Goal: Task Accomplishment & Management: Manage account settings

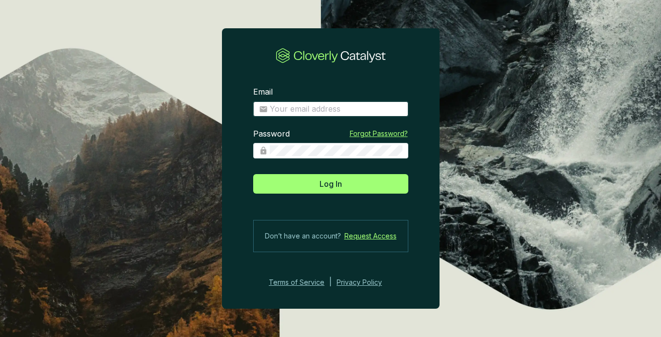
click at [309, 105] on input "Email" at bounding box center [336, 109] width 133 height 11
type input "charley+demo@cloverly.com"
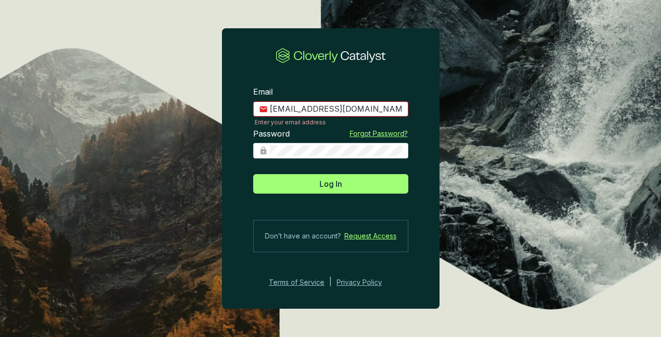
drag, startPoint x: 379, startPoint y: 107, endPoint x: 275, endPoint y: 100, distance: 105.0
click at [275, 101] on div "charley+demo@cloverly.com" at bounding box center [330, 109] width 155 height 16
click at [269, 159] on div "Password Forgot Password?" at bounding box center [330, 150] width 155 height 42
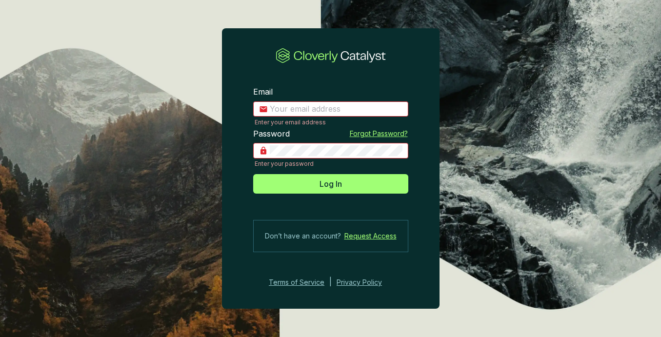
click at [262, 21] on section "Email Enter your email address Password Enter your password Forgot Password? Lo…" at bounding box center [330, 168] width 661 height 337
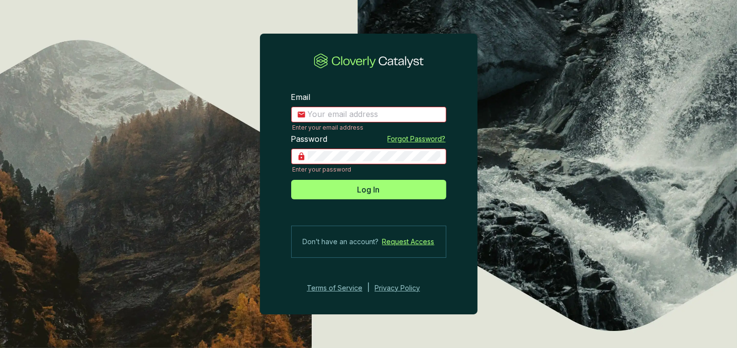
click at [158, 196] on section "Email Enter your email address Password Enter your password Forgot Password? Lo…" at bounding box center [368, 174] width 737 height 348
click at [351, 108] on span at bounding box center [368, 115] width 155 height 16
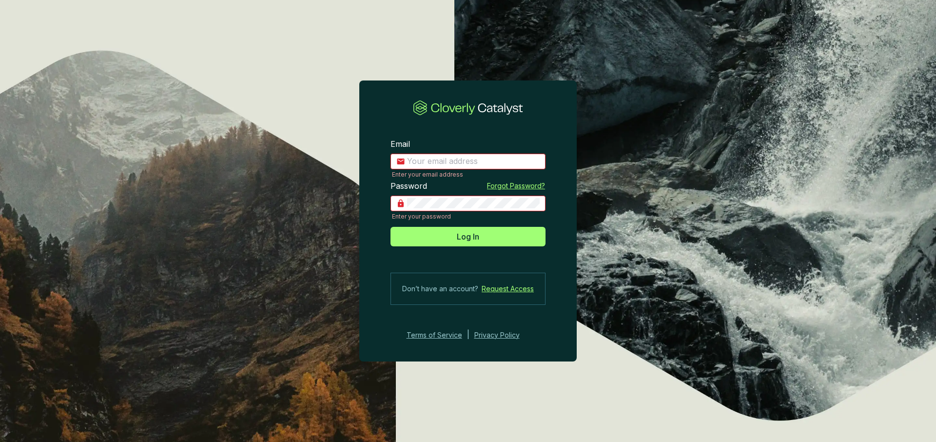
click at [469, 161] on input "Email" at bounding box center [473, 161] width 133 height 11
type input "charley+demo@cloverly.com"
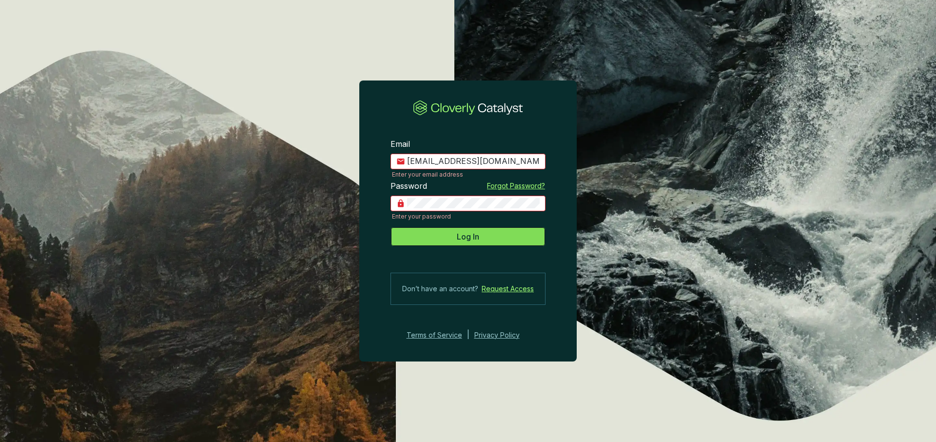
click at [465, 235] on span "Log In" at bounding box center [468, 237] width 22 height 12
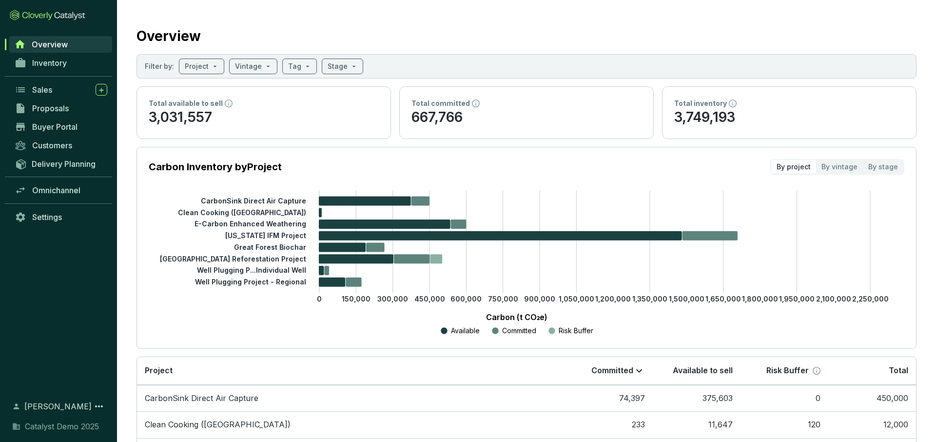
scroll to position [4, 0]
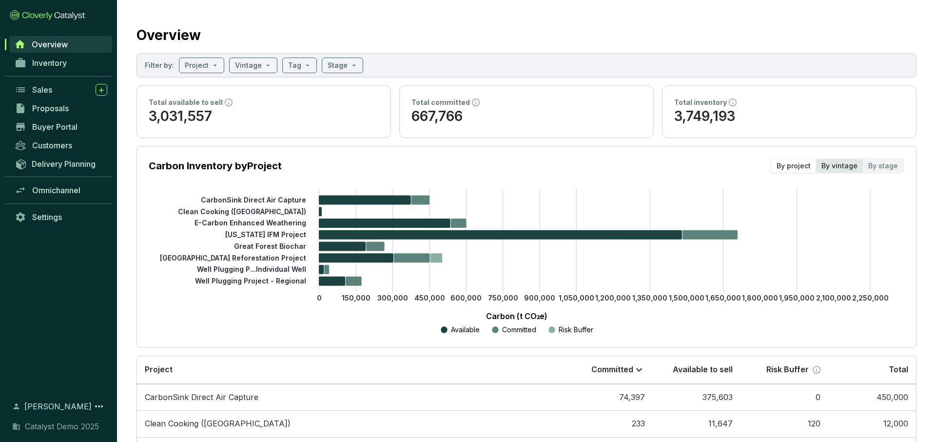
click at [660, 164] on div "By vintage" at bounding box center [839, 166] width 47 height 14
click at [660, 159] on input "By vintage" at bounding box center [816, 159] width 0 height 0
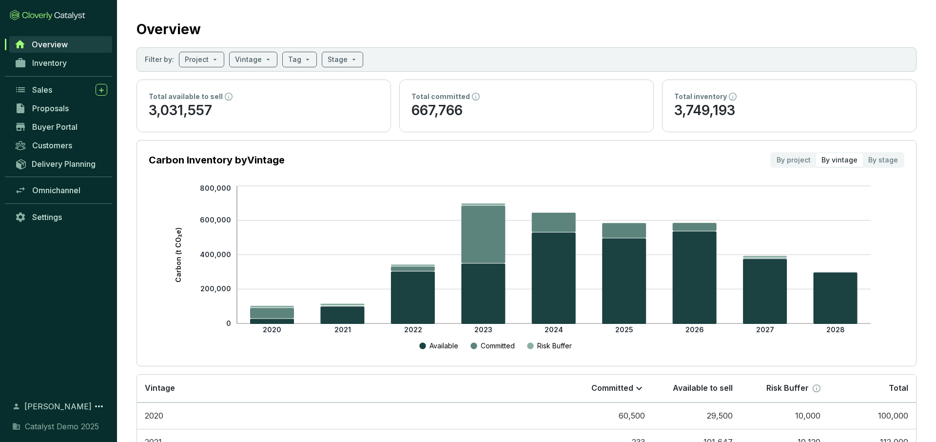
scroll to position [12, 0]
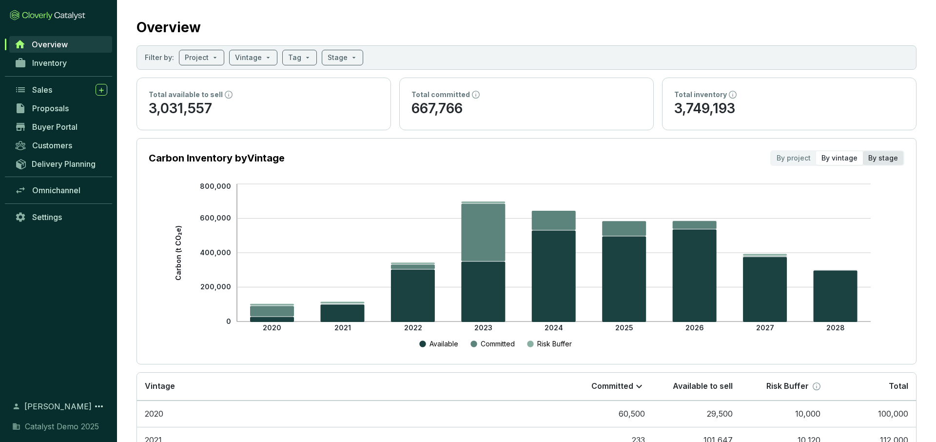
click at [660, 157] on div "By stage" at bounding box center [883, 158] width 40 height 14
click at [660, 151] on input "By stage" at bounding box center [863, 151] width 0 height 0
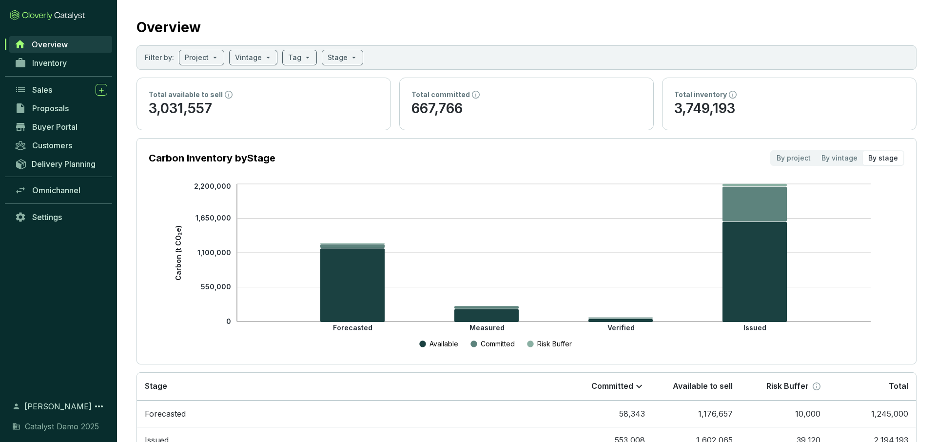
scroll to position [16, 0]
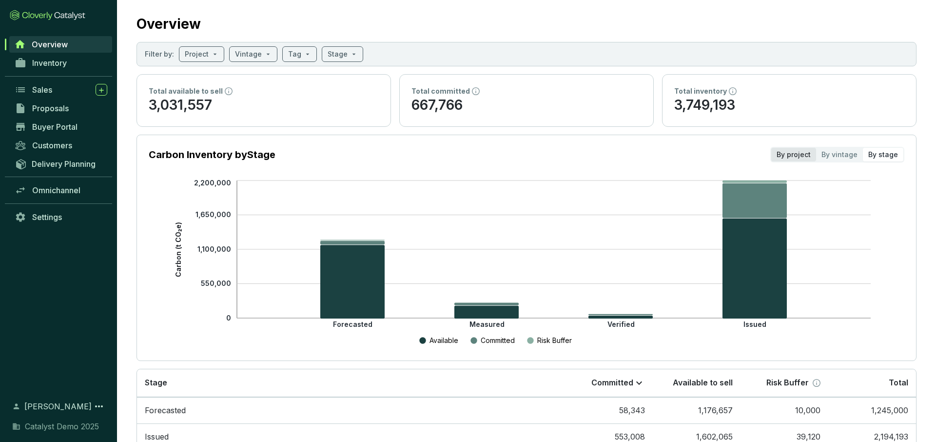
click at [660, 153] on div "By project" at bounding box center [793, 155] width 45 height 14
click at [660, 148] on input "By project" at bounding box center [771, 148] width 0 height 0
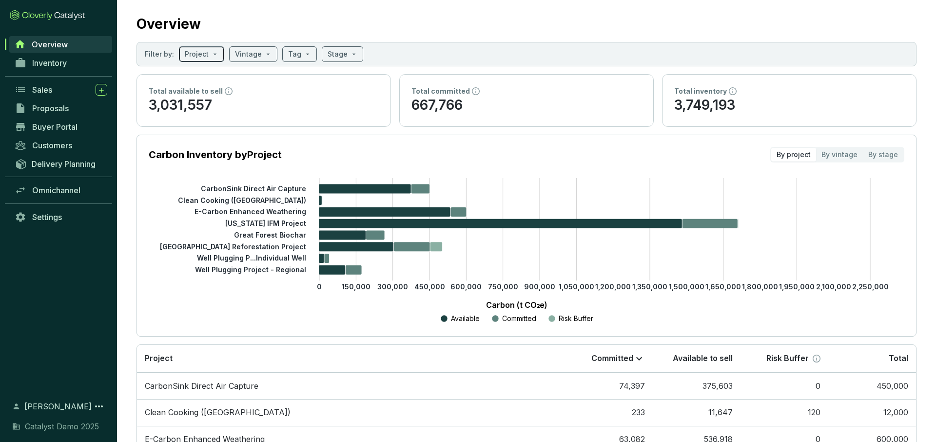
click at [211, 59] on span at bounding box center [202, 54] width 34 height 15
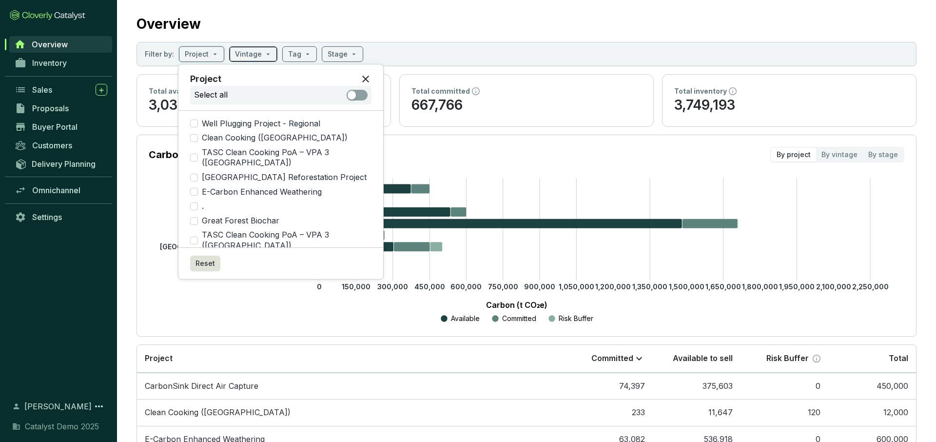
click at [261, 52] on span at bounding box center [253, 54] width 37 height 15
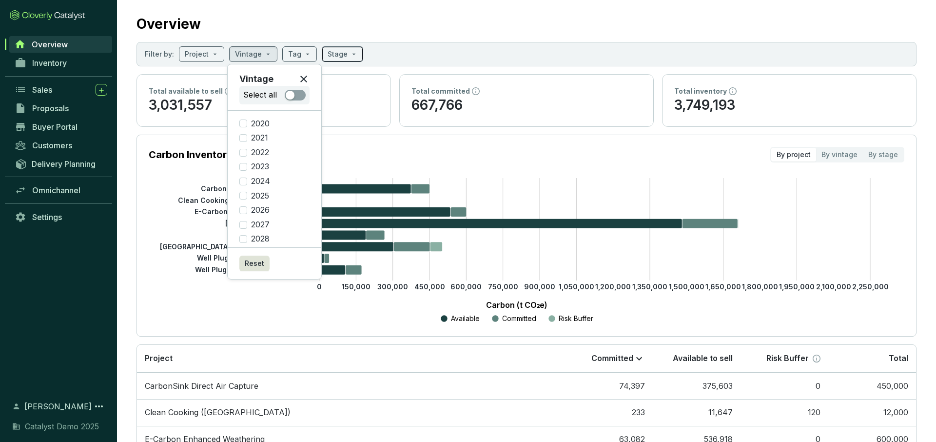
click at [342, 55] on span at bounding box center [343, 54] width 30 height 15
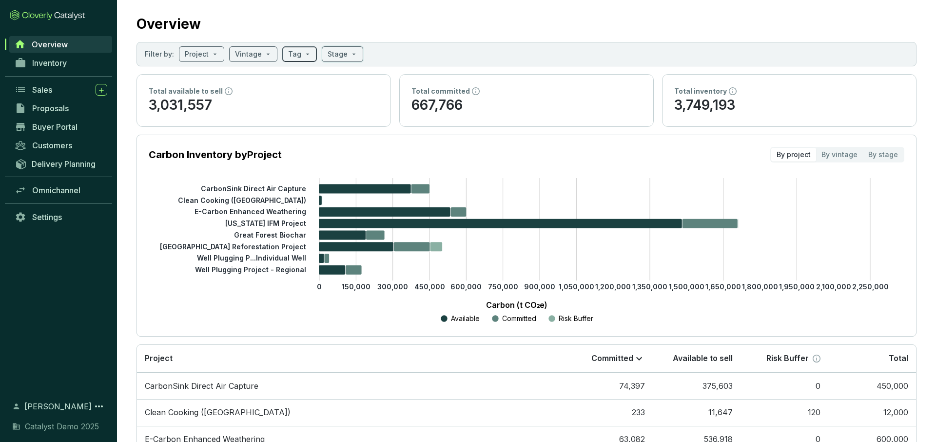
click at [300, 56] on span at bounding box center [299, 54] width 23 height 15
click at [430, 151] on section "Carbon Inventory by Project By project By vintage By stage" at bounding box center [527, 155] width 756 height 16
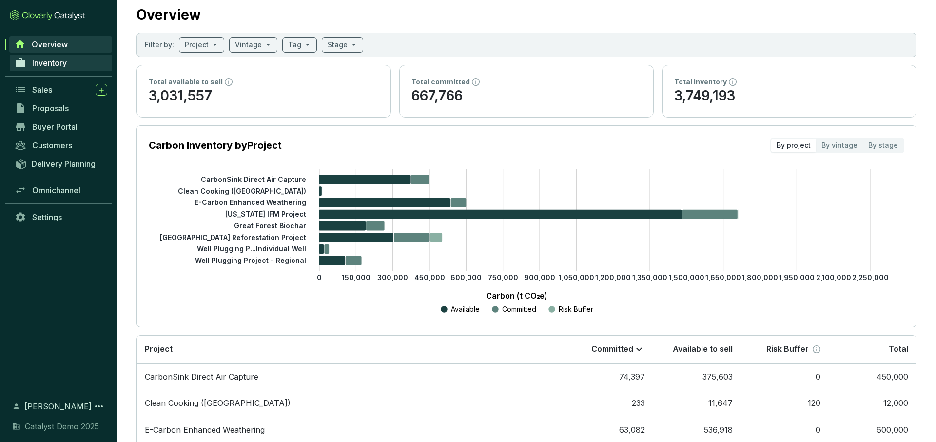
click at [54, 67] on span "Inventory" at bounding box center [49, 63] width 35 height 10
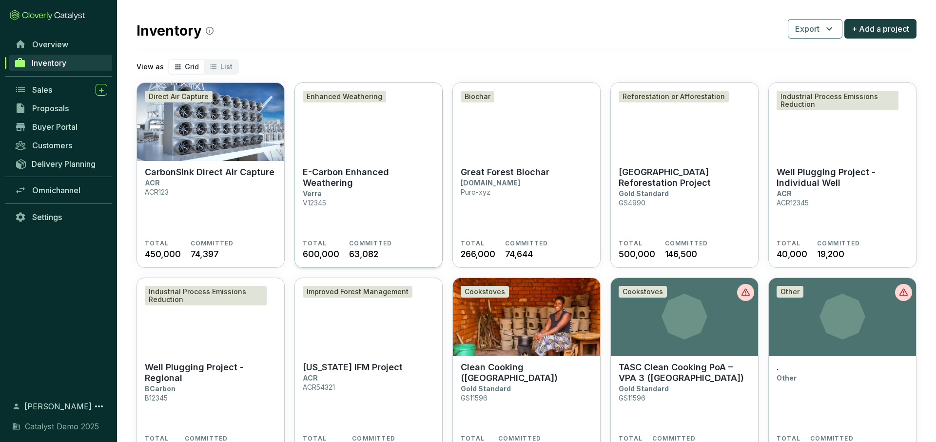
scroll to position [13, 0]
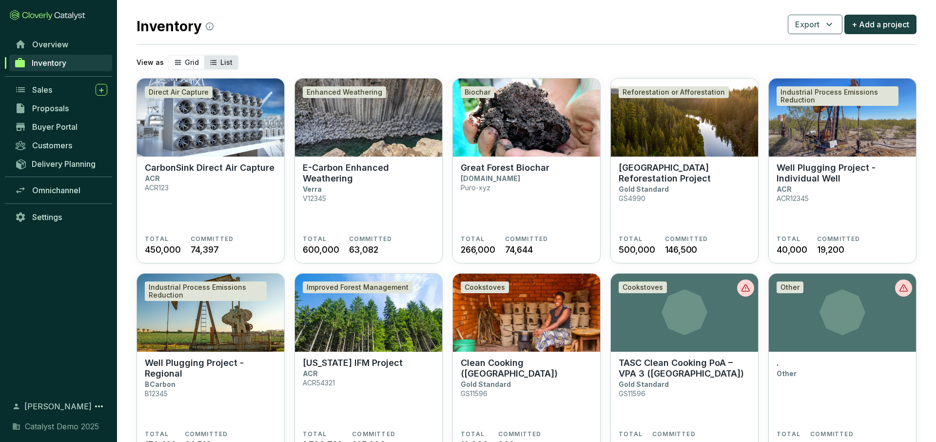
click at [217, 60] on div "List" at bounding box center [221, 63] width 34 height 14
click at [204, 56] on input "List" at bounding box center [204, 56] width 0 height 0
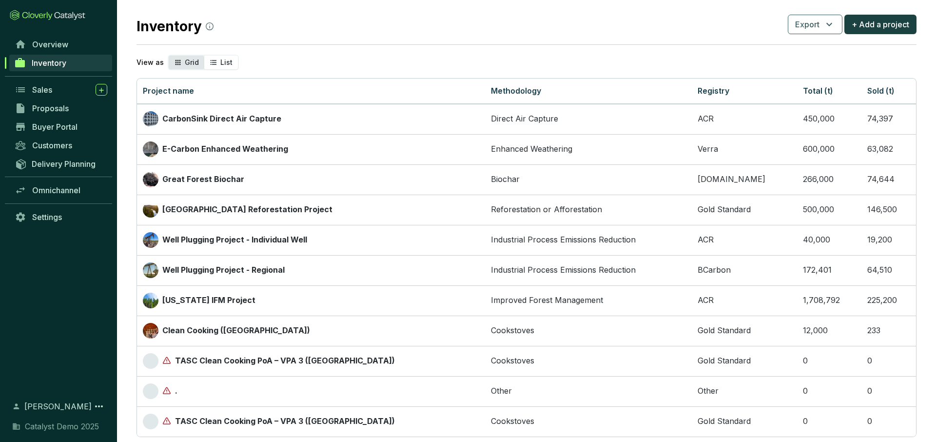
click at [185, 66] on span "Grid" at bounding box center [192, 62] width 14 height 8
click at [169, 56] on input "Grid" at bounding box center [169, 56] width 0 height 0
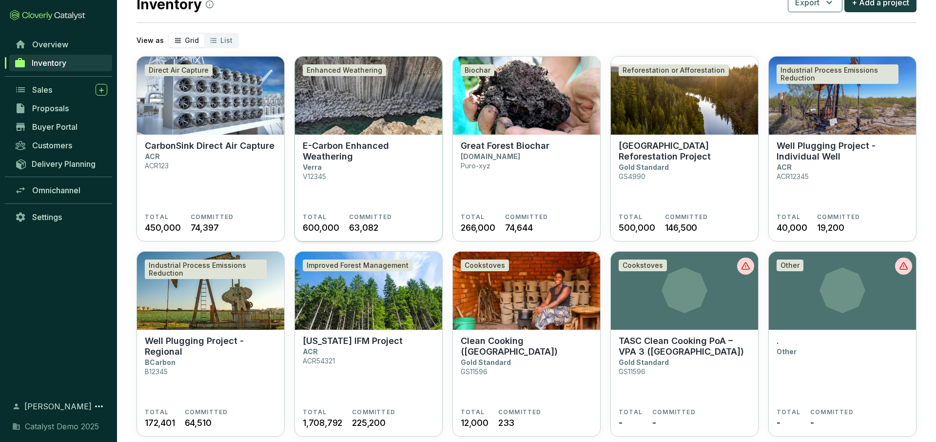
scroll to position [0, 0]
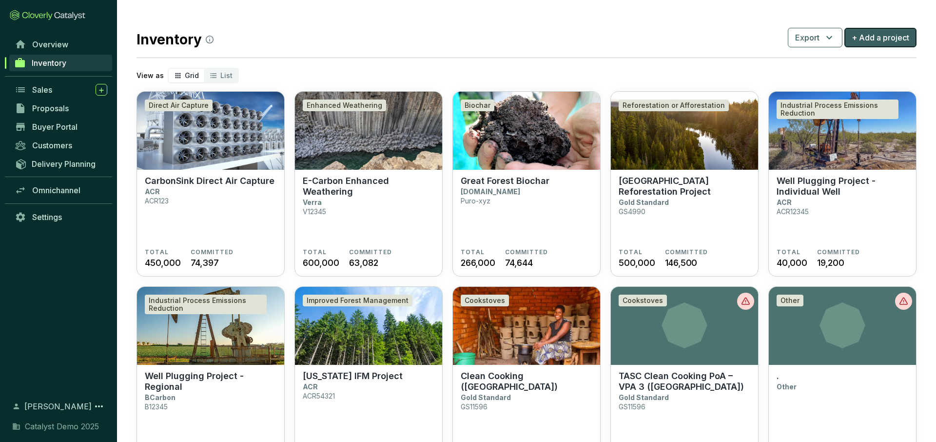
click at [660, 39] on span "+ Add a project" at bounding box center [881, 38] width 58 height 12
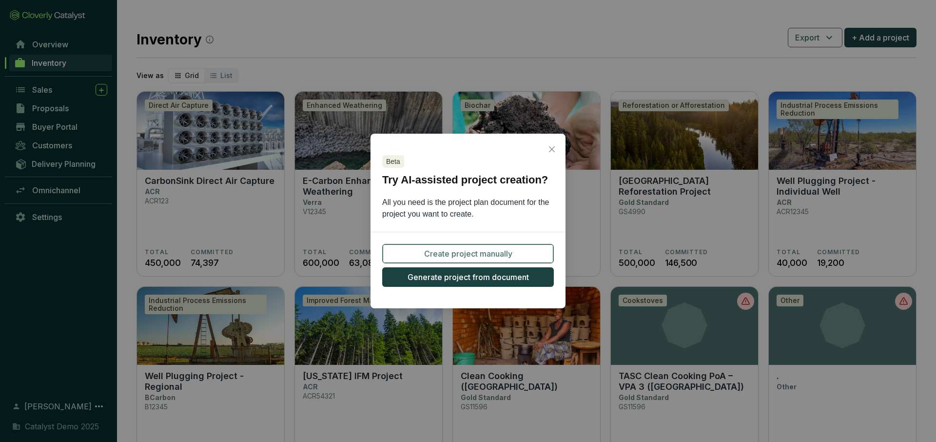
click at [483, 255] on span "Create project manually" at bounding box center [468, 254] width 88 height 12
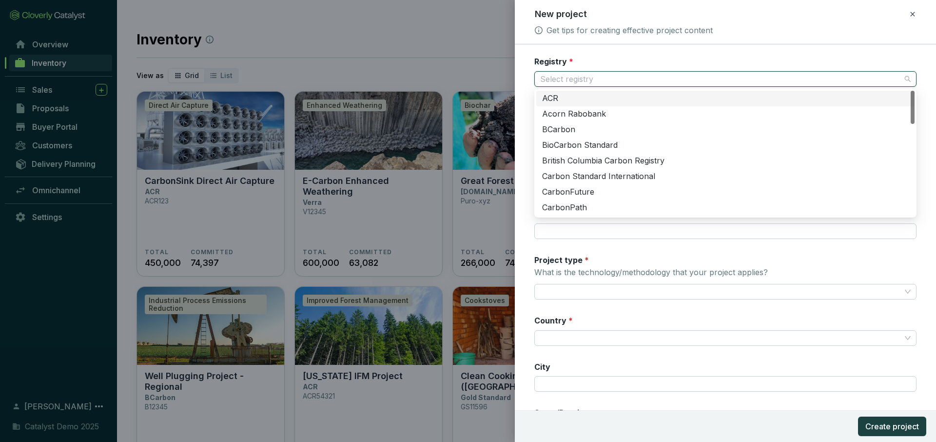
click at [601, 79] on input "Registry *" at bounding box center [720, 79] width 361 height 15
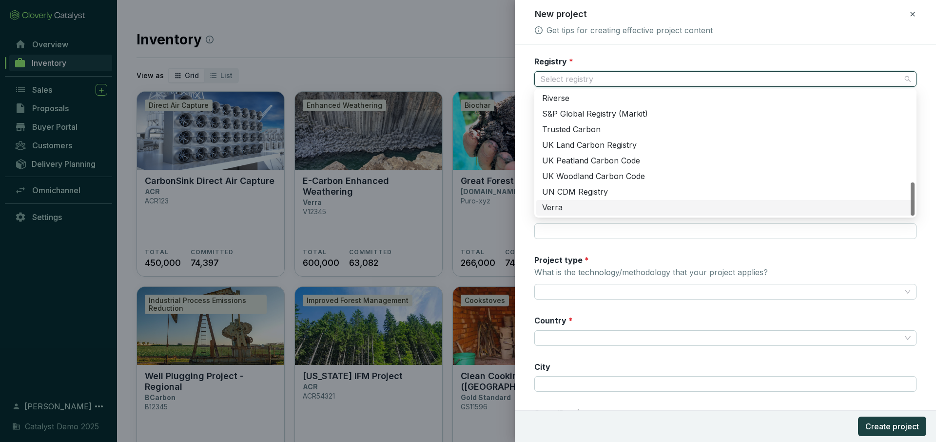
click at [611, 246] on div "Registry * Select registry Registry ID Registry listing URL Project Name * Offi…" at bounding box center [725, 282] width 382 height 452
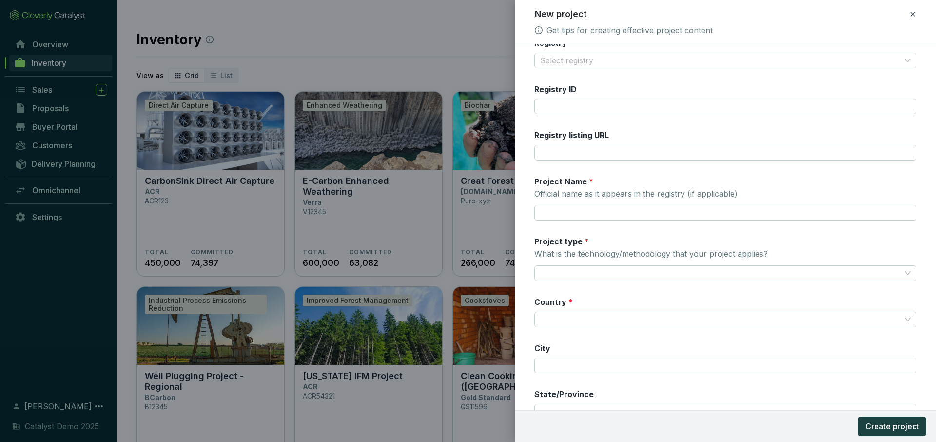
scroll to position [0, 0]
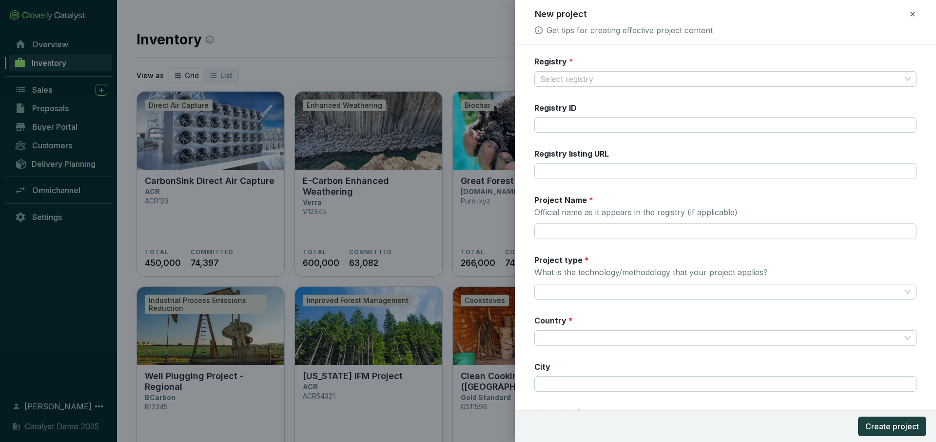
click at [660, 15] on icon at bounding box center [913, 14] width 8 height 12
click at [660, 59] on span "Discard" at bounding box center [842, 57] width 26 height 10
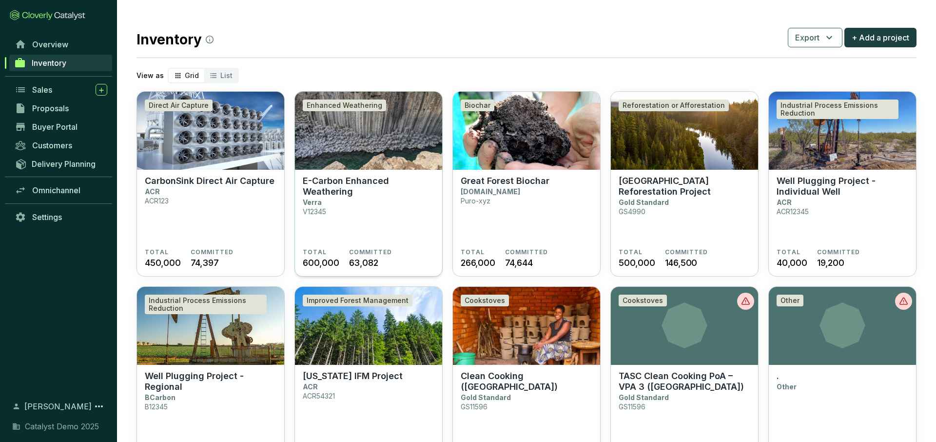
scroll to position [14, 0]
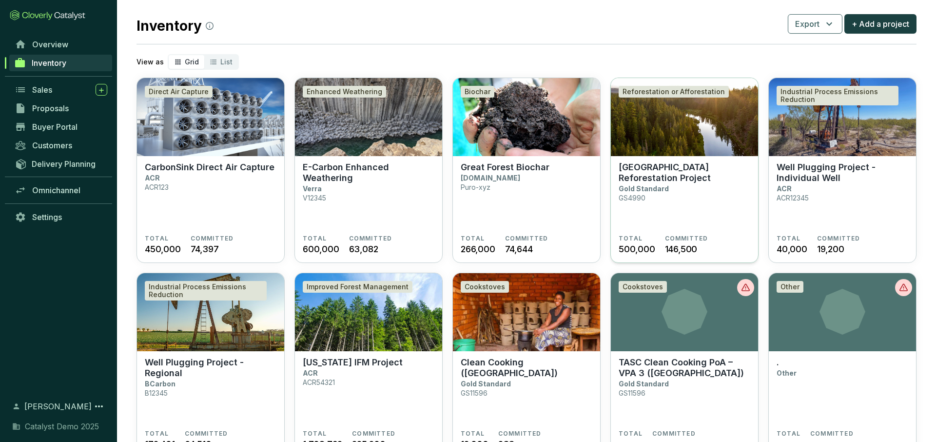
click at [660, 201] on section "Great Oaks Reforestation Project Gold Standard GS4990" at bounding box center [685, 198] width 132 height 73
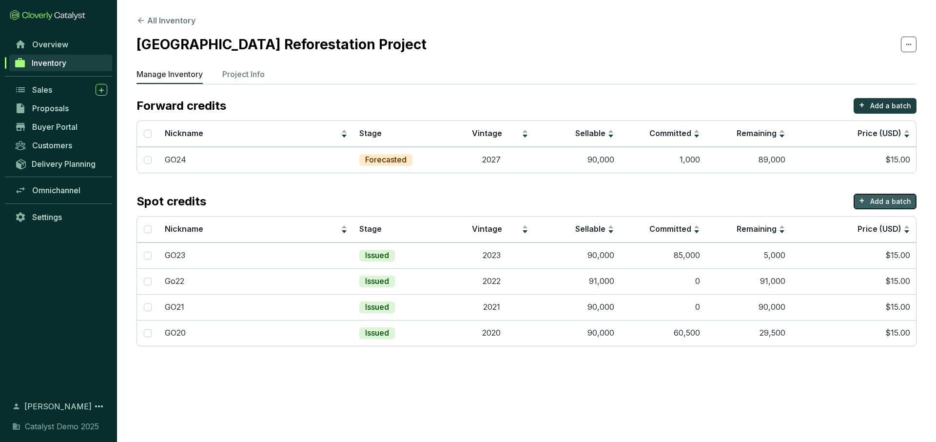
click at [864, 197] on p "+" at bounding box center [862, 201] width 6 height 14
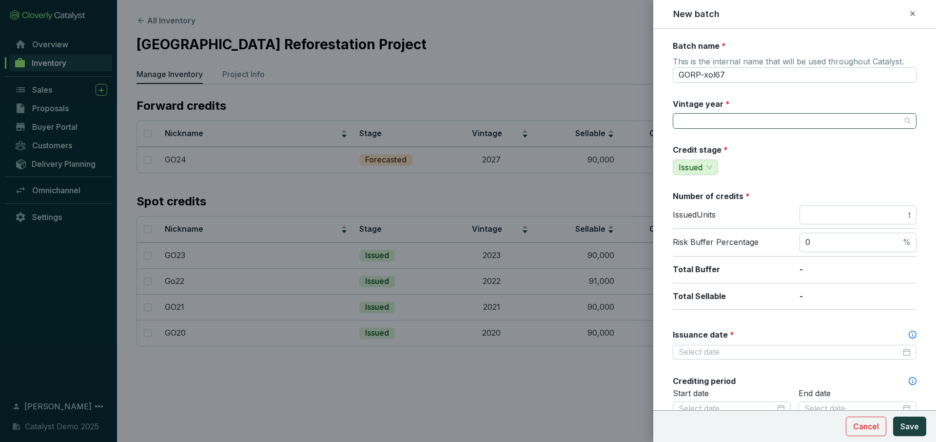
click at [761, 116] on input "Vintage year *" at bounding box center [790, 121] width 222 height 15
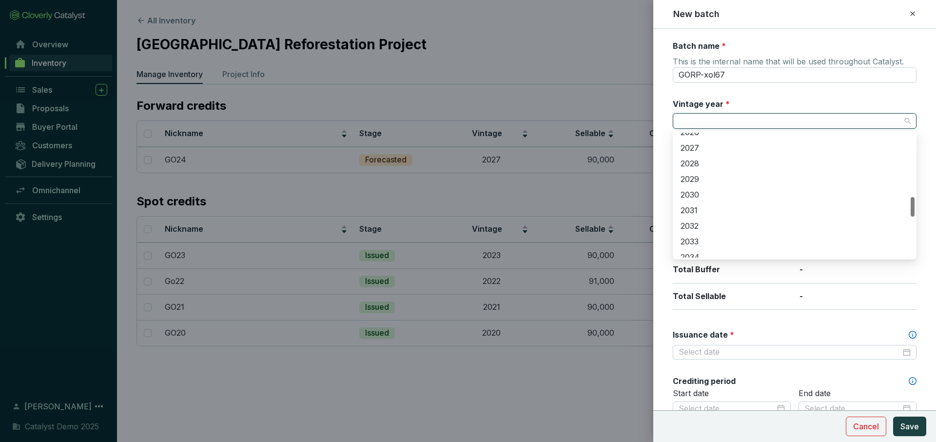
scroll to position [389, 0]
click at [697, 157] on div "2026" at bounding box center [795, 157] width 228 height 11
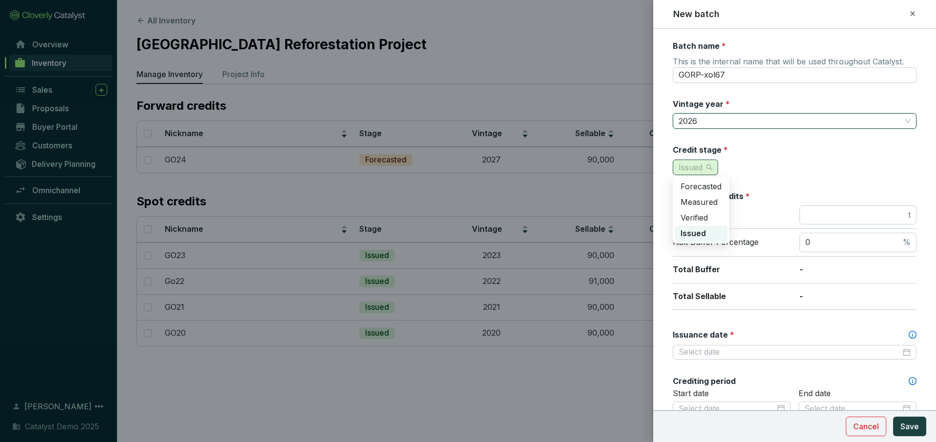
click at [711, 164] on span "Issued" at bounding box center [696, 167] width 34 height 15
click at [704, 186] on span "Forecasted" at bounding box center [701, 186] width 41 height 10
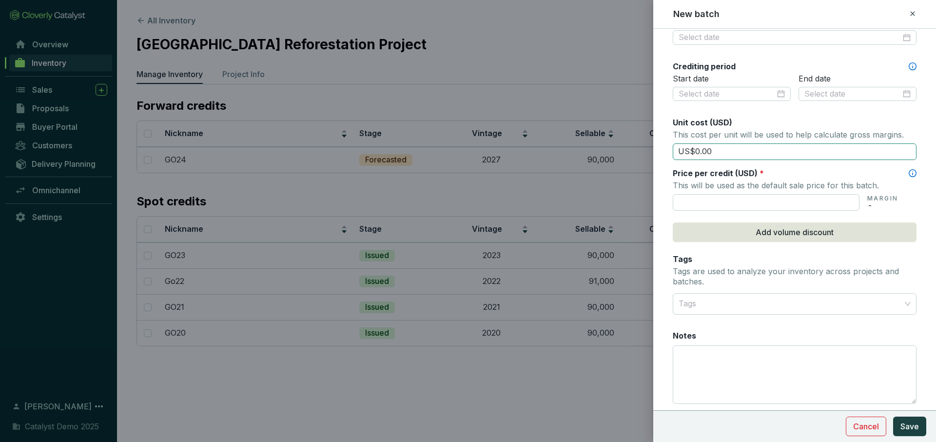
scroll to position [318, 0]
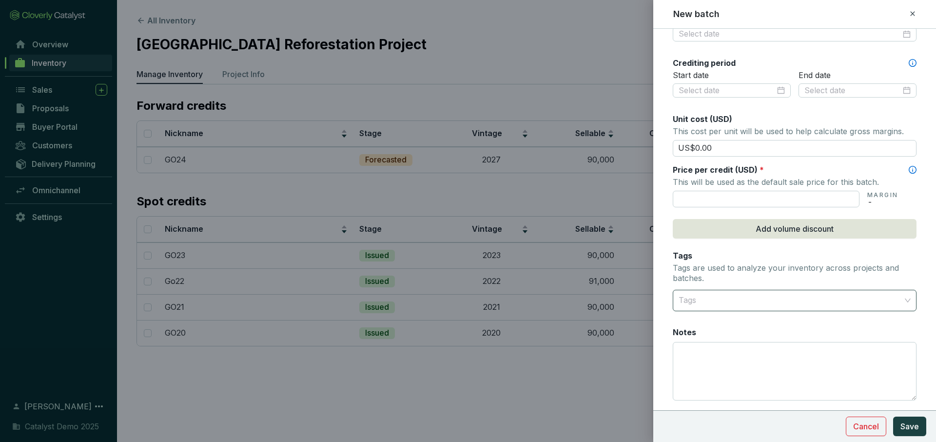
click at [753, 301] on div at bounding box center [789, 301] width 229 height 20
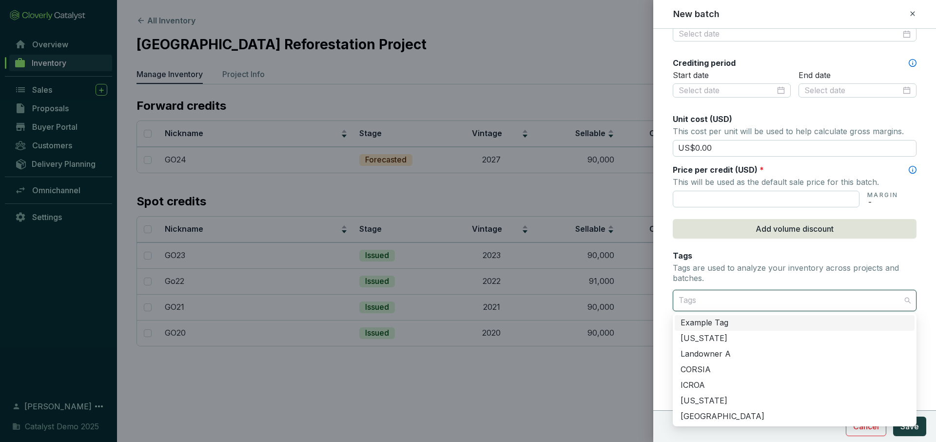
click at [664, 290] on form "Batch name * This is the internal name that will be used throughout Catalyst. G…" at bounding box center [794, 91] width 283 height 736
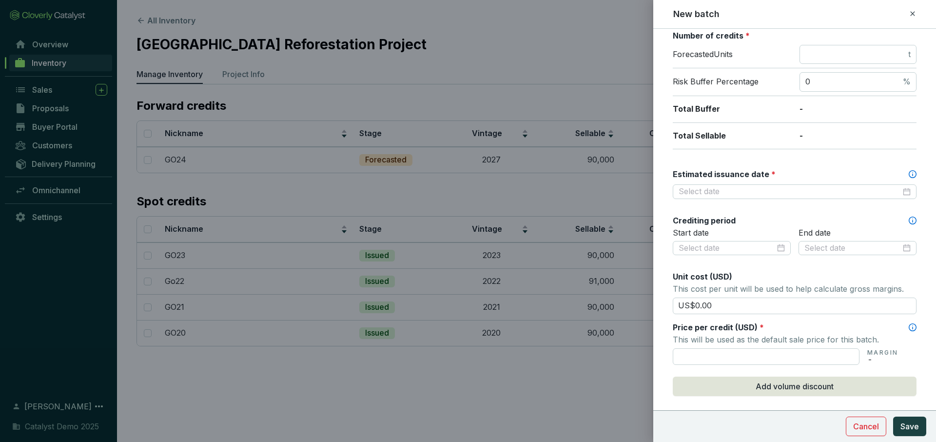
scroll to position [170, 0]
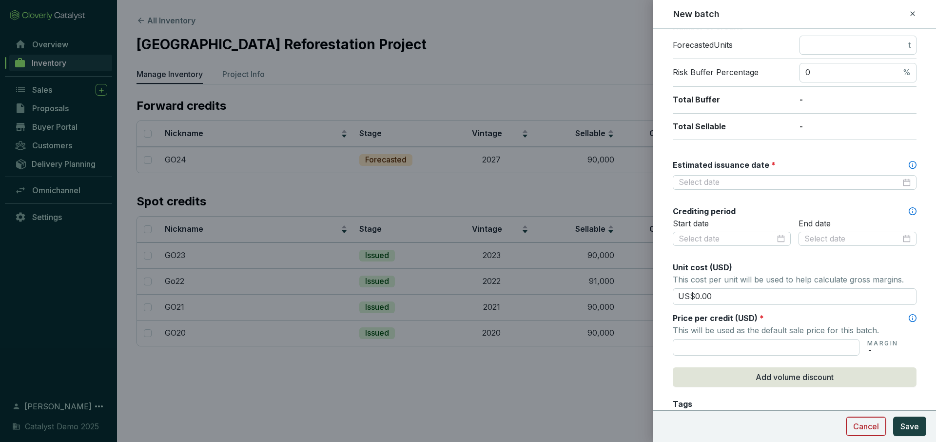
click at [869, 431] on span "Cancel" at bounding box center [866, 426] width 26 height 12
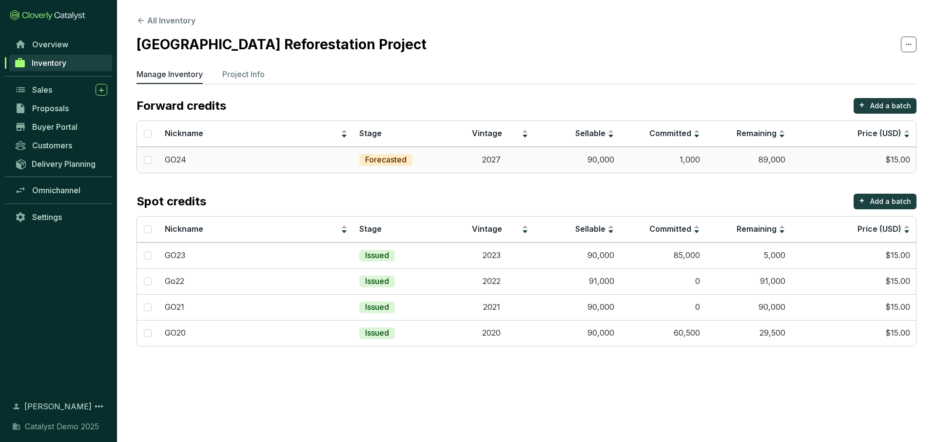
click at [449, 162] on td "2027" at bounding box center [492, 160] width 86 height 26
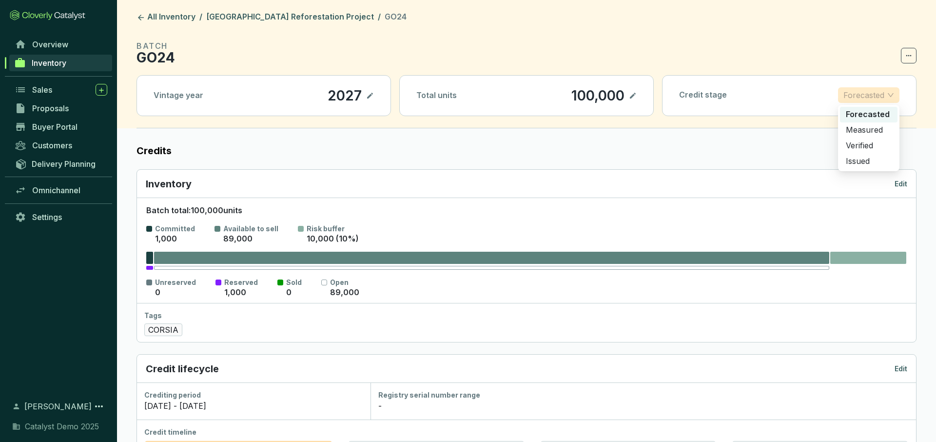
click at [876, 93] on p "Forecasted" at bounding box center [863, 95] width 41 height 15
click at [859, 130] on p "Measured" at bounding box center [869, 130] width 46 height 11
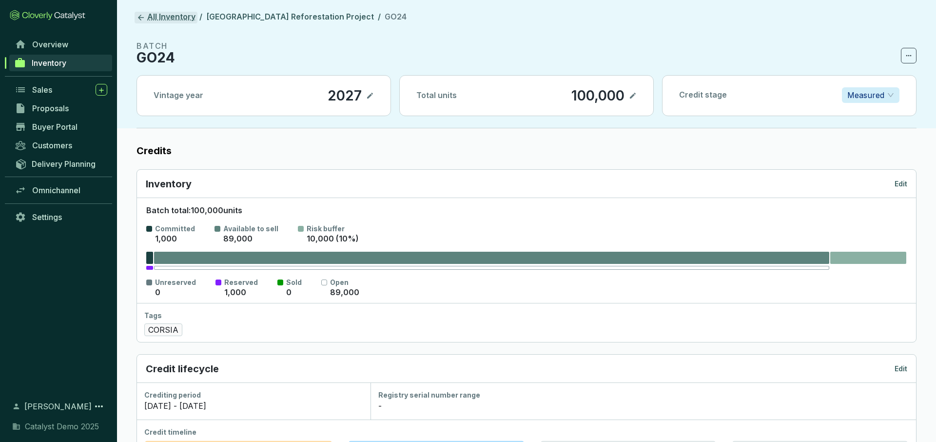
click at [171, 20] on link "All Inventory" at bounding box center [166, 18] width 63 height 12
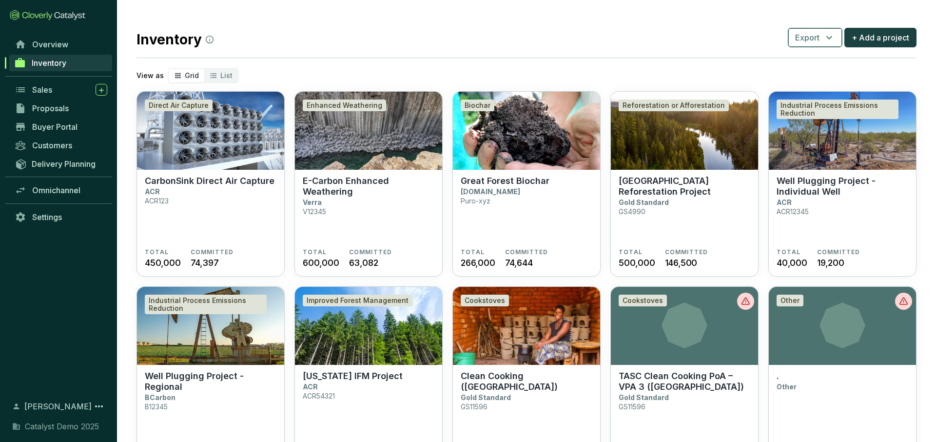
click at [815, 37] on span "Export" at bounding box center [807, 38] width 24 height 12
click at [564, 36] on div "Inventory Export + Add a project" at bounding box center [527, 37] width 780 height 24
click at [695, 198] on section "Great Oaks Reforestation Project Gold Standard GS4990" at bounding box center [685, 212] width 132 height 73
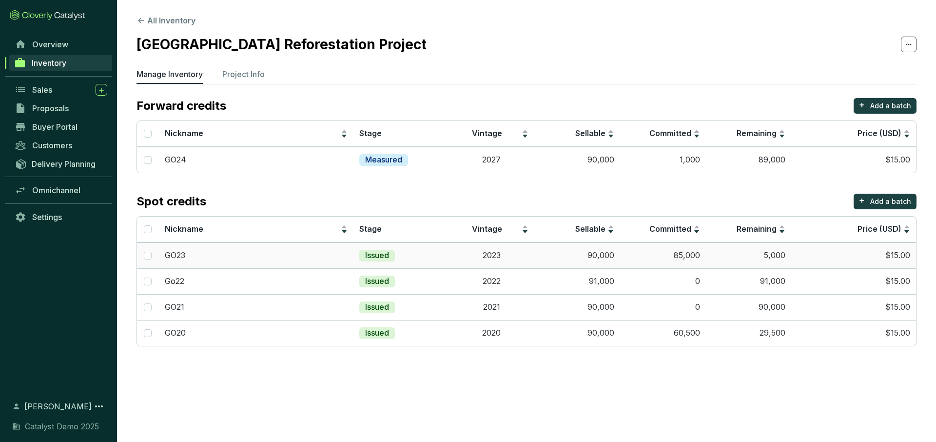
click at [443, 254] on td "Issued" at bounding box center [400, 255] width 95 height 26
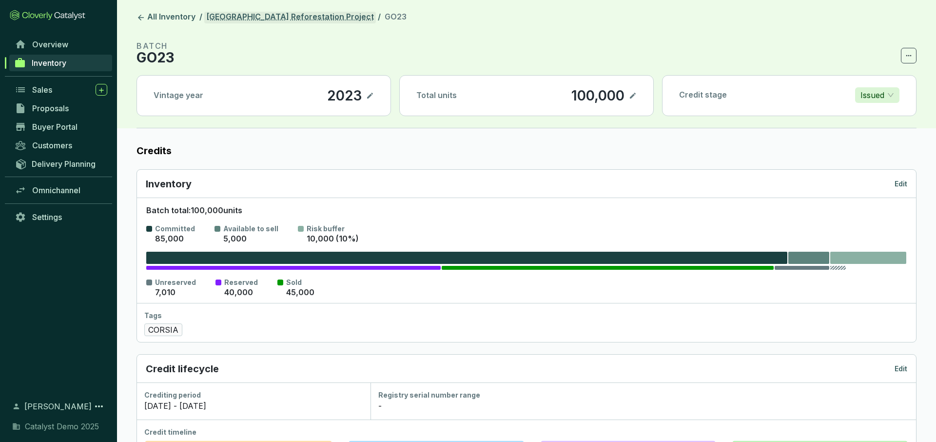
click at [286, 15] on link "[GEOGRAPHIC_DATA] Reforestation Project" at bounding box center [290, 18] width 172 height 12
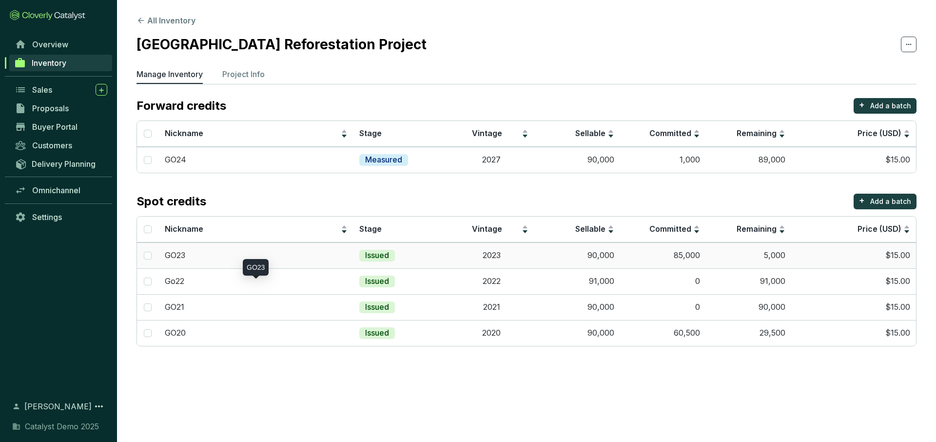
click at [273, 255] on div "GO23" at bounding box center [256, 255] width 183 height 11
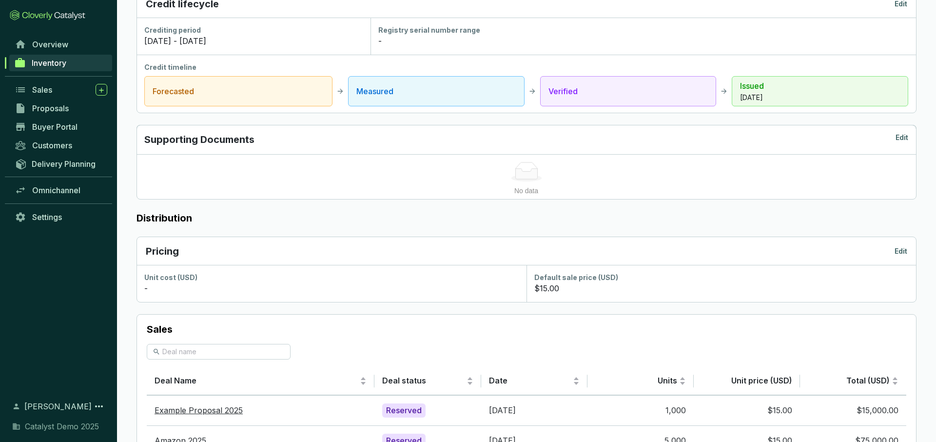
scroll to position [562, 0]
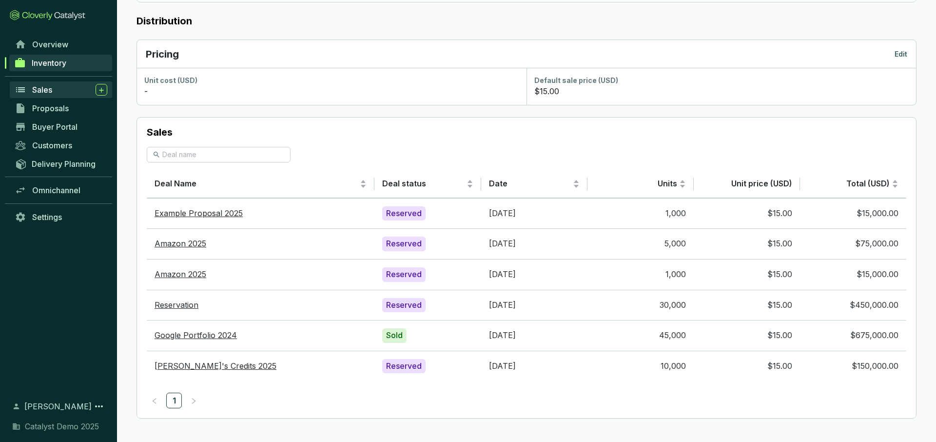
click at [70, 91] on div "Sales" at bounding box center [69, 90] width 75 height 12
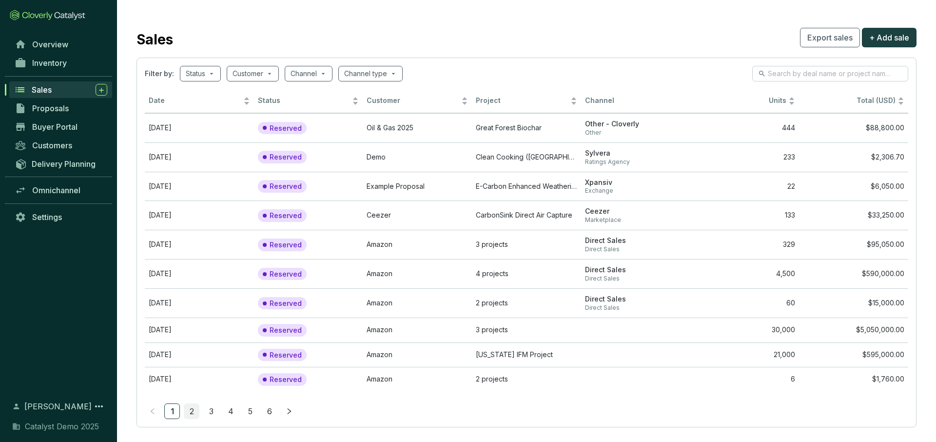
click at [191, 410] on link "2" at bounding box center [191, 411] width 15 height 15
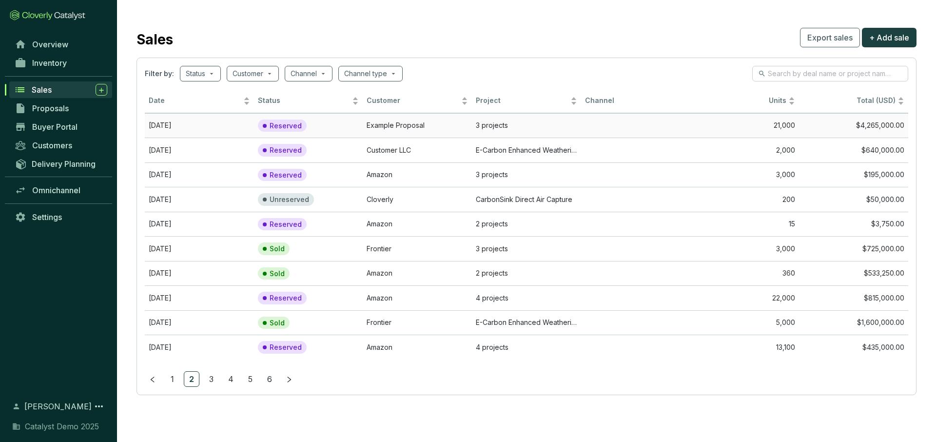
click at [623, 122] on td at bounding box center [635, 125] width 109 height 25
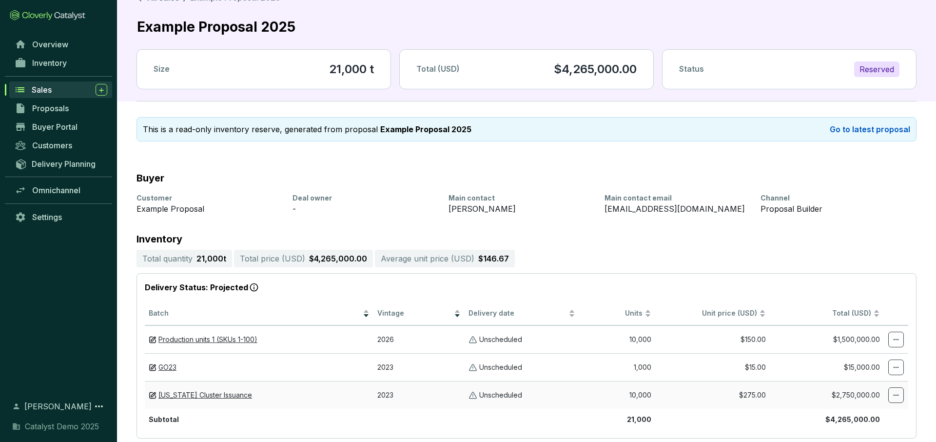
scroll to position [8, 0]
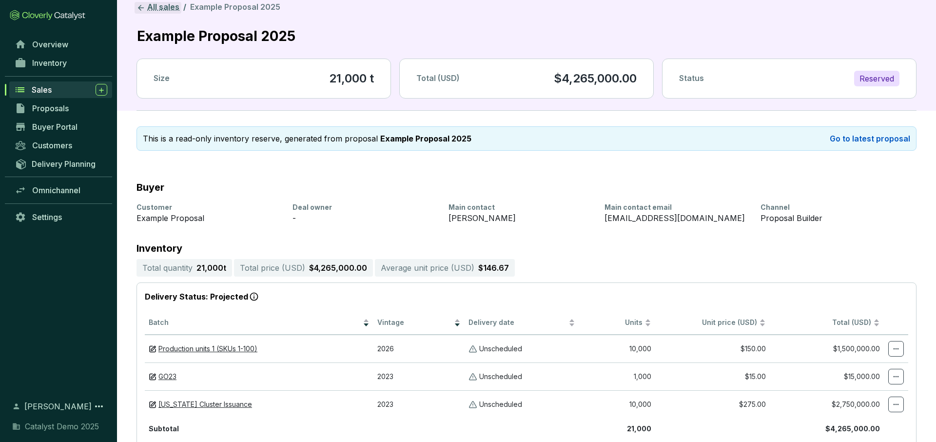
click at [162, 8] on link "All sales" at bounding box center [158, 8] width 47 height 12
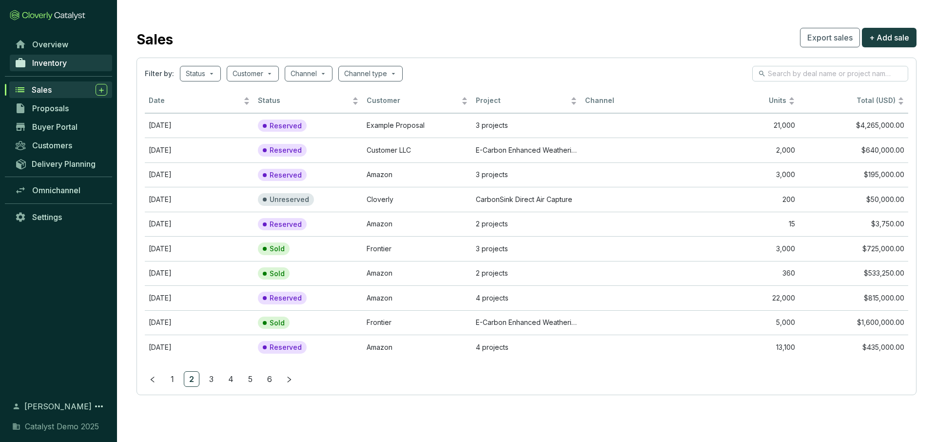
click at [56, 61] on span "Inventory" at bounding box center [49, 63] width 35 height 10
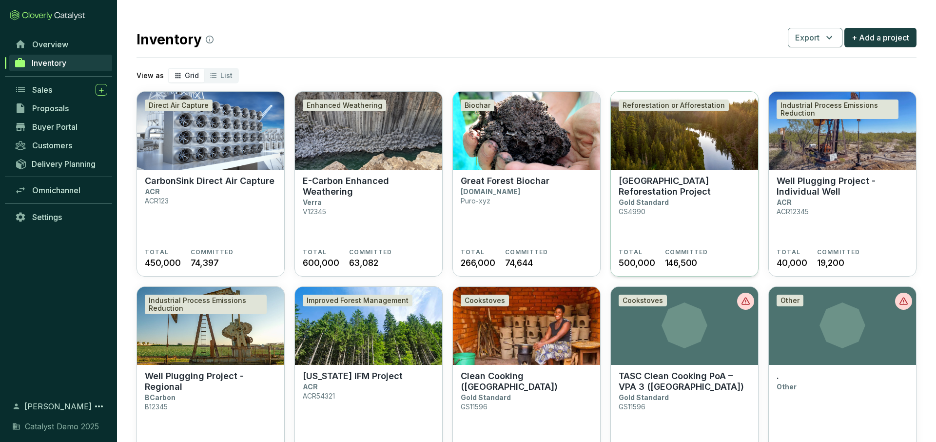
click at [671, 219] on section "Great Oaks Reforestation Project Gold Standard GS4990" at bounding box center [685, 212] width 132 height 73
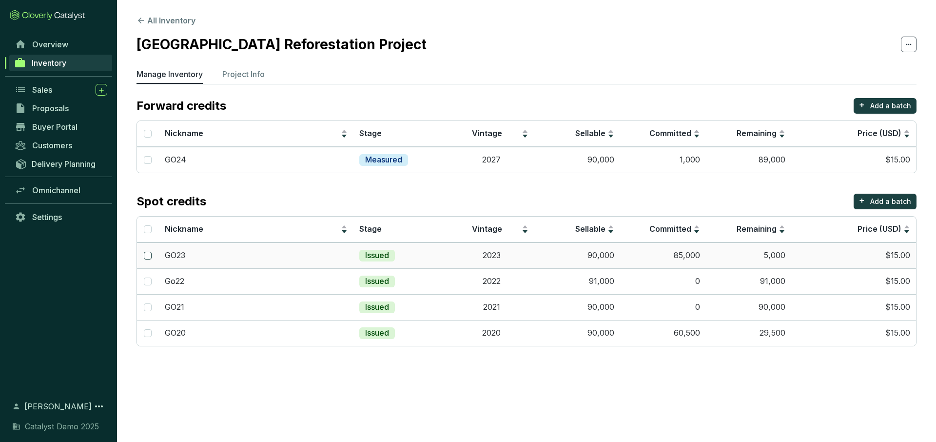
click at [150, 255] on input "checkbox" at bounding box center [148, 256] width 8 height 8
checkbox input "true"
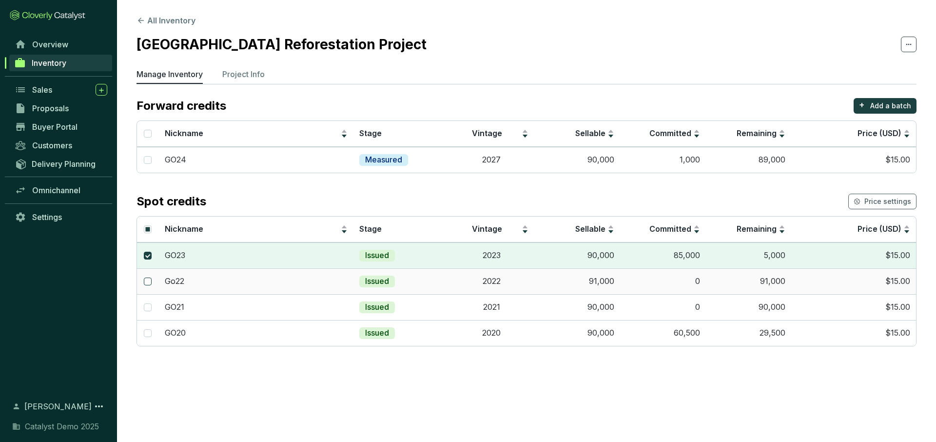
click at [147, 282] on input "checkbox" at bounding box center [148, 281] width 8 height 8
checkbox input "true"
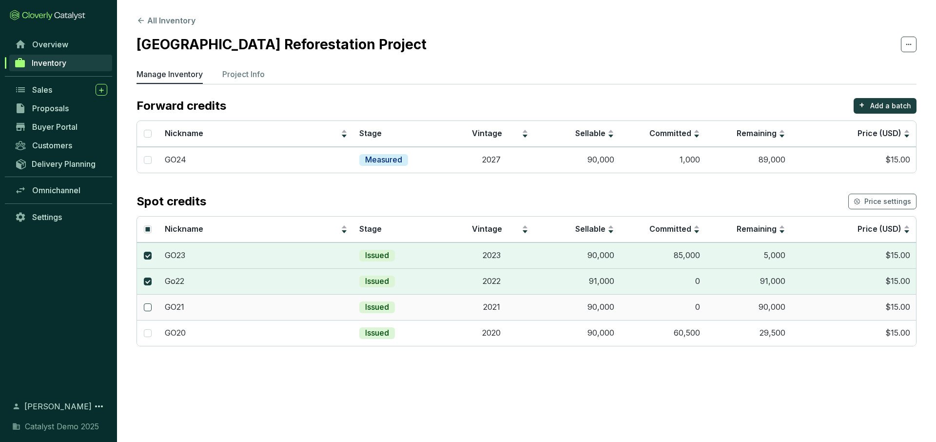
click at [148, 310] on input "checkbox" at bounding box center [148, 307] width 8 height 8
checkbox input "true"
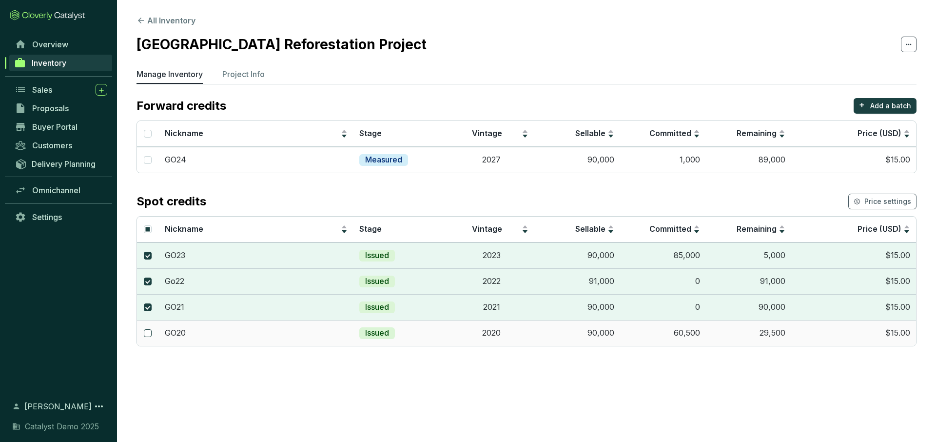
click at [148, 331] on input "checkbox" at bounding box center [148, 333] width 8 height 8
checkbox input "true"
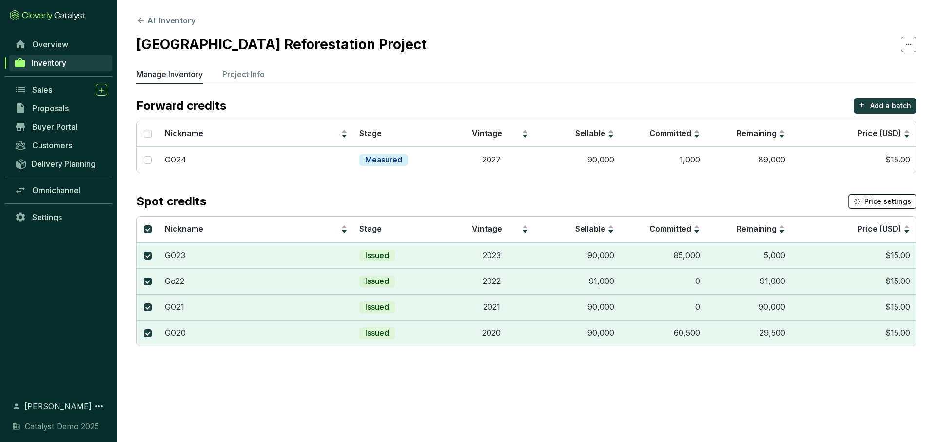
click at [880, 202] on span "Price settings" at bounding box center [887, 201] width 47 height 10
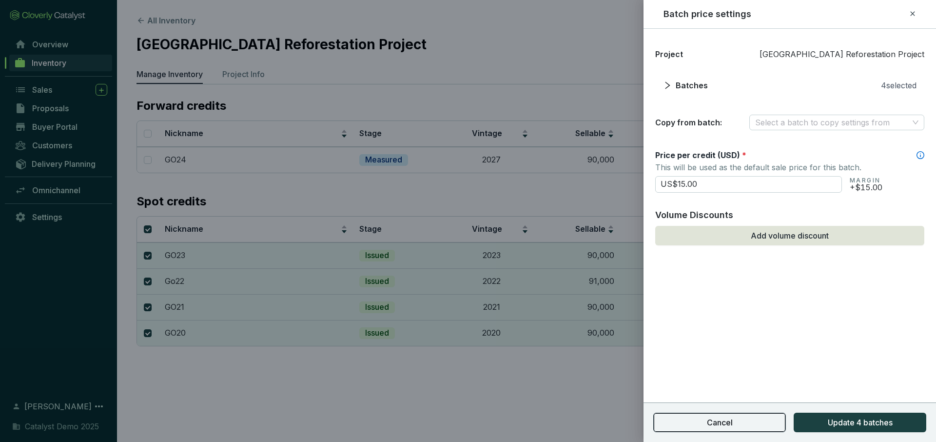
click at [744, 418] on button "Cancel" at bounding box center [719, 422] width 133 height 20
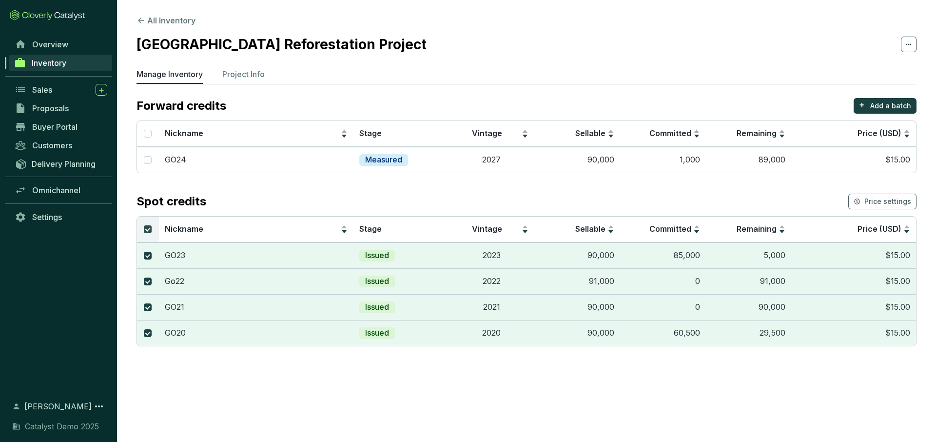
click at [149, 232] on input "Select all" at bounding box center [148, 229] width 8 height 8
checkbox input "false"
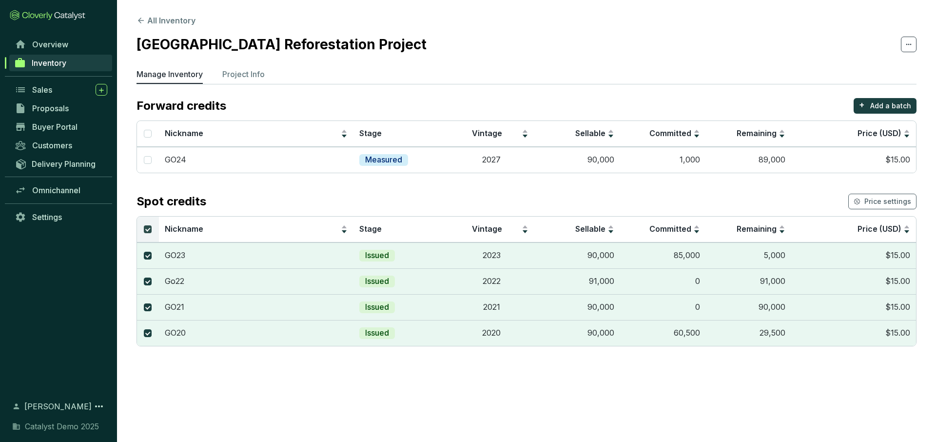
checkbox input "false"
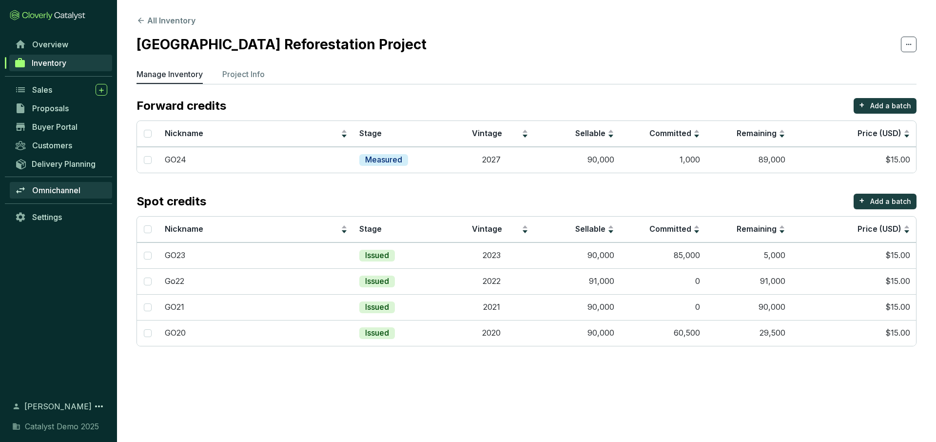
click at [54, 189] on span "Omnichannel" at bounding box center [56, 190] width 48 height 10
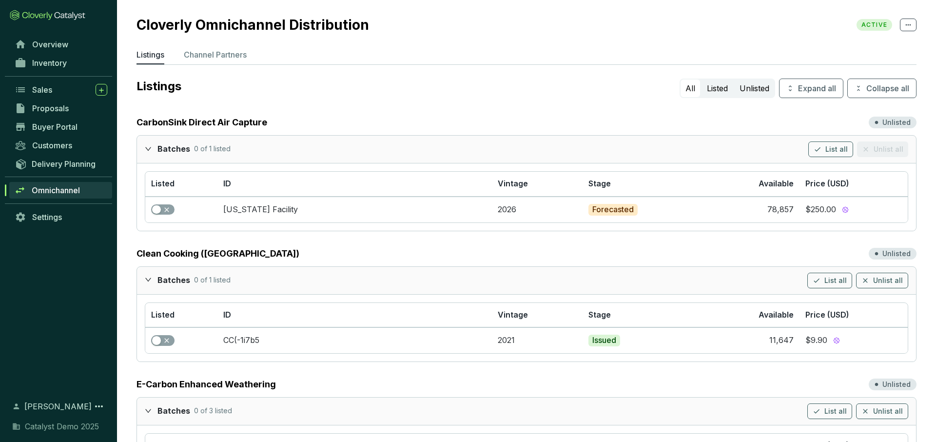
click at [153, 144] on div at bounding box center [151, 148] width 13 height 14
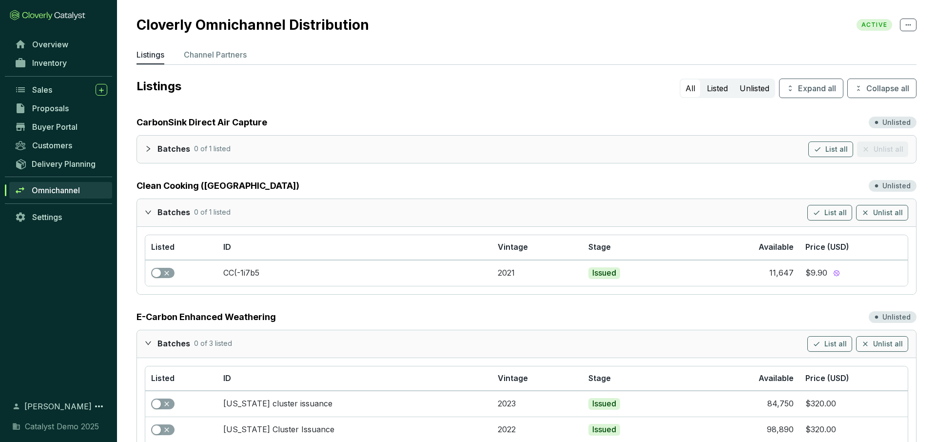
click at [144, 207] on div "Batches 0 of 1 listed List all Unlist all" at bounding box center [526, 212] width 779 height 27
click at [146, 215] on icon "expanded" at bounding box center [148, 212] width 7 height 7
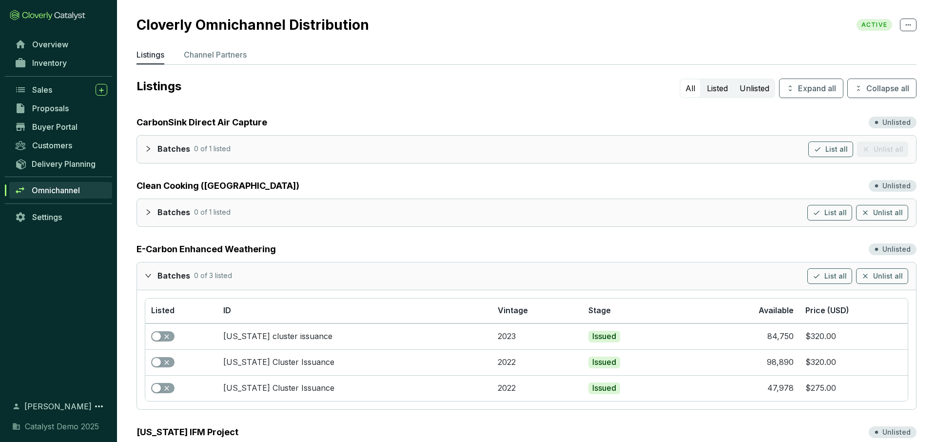
click at [147, 270] on div at bounding box center [151, 275] width 13 height 14
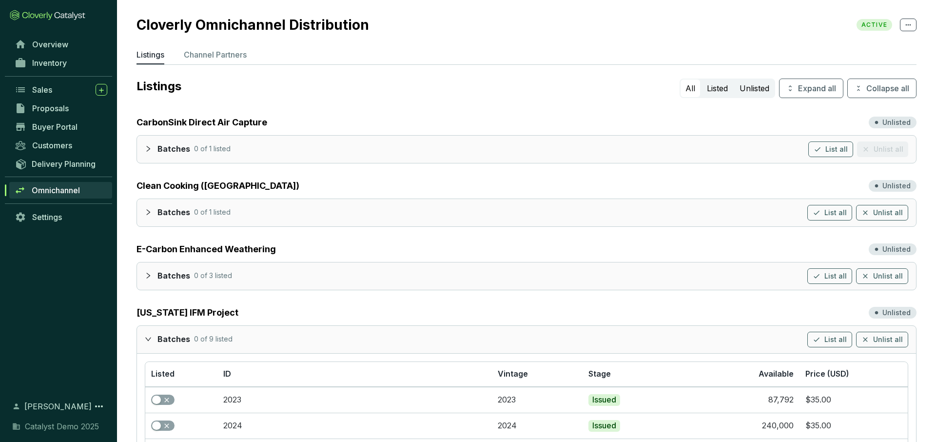
click at [148, 344] on div at bounding box center [151, 339] width 13 height 14
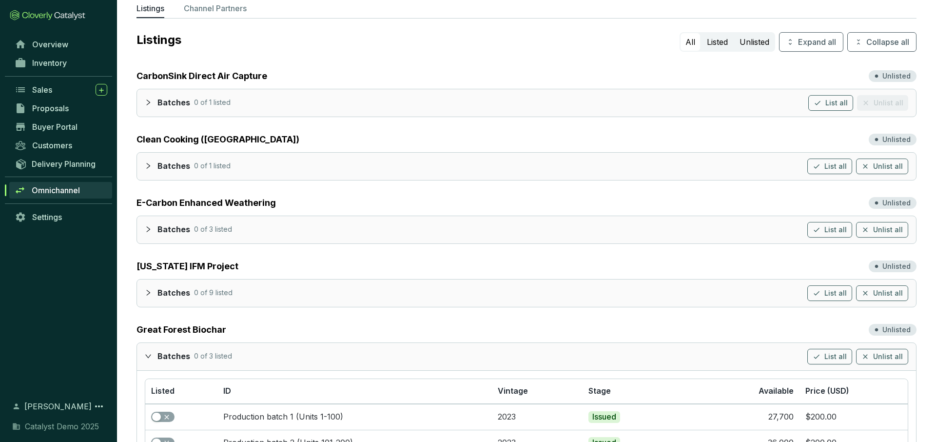
scroll to position [54, 0]
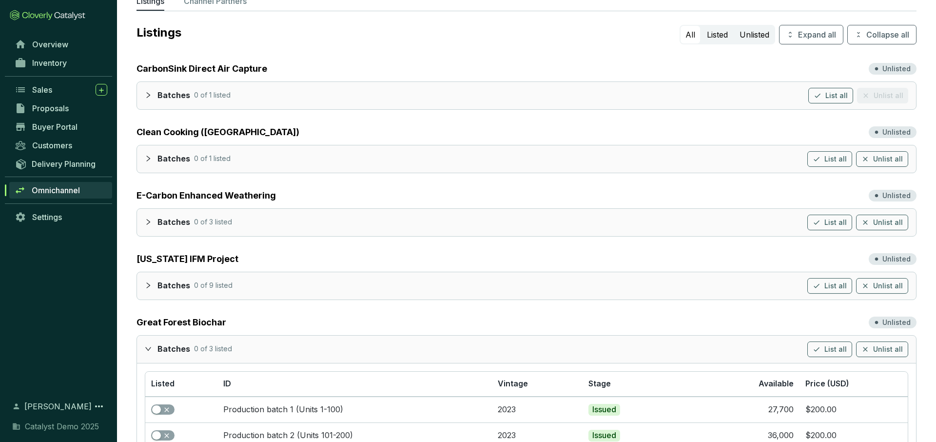
click at [149, 349] on icon "expanded" at bounding box center [148, 348] width 6 height 3
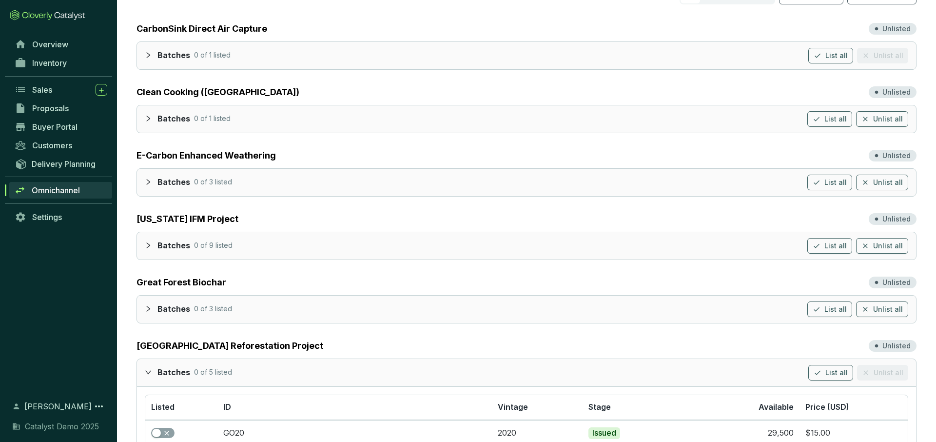
click at [148, 367] on div at bounding box center [151, 372] width 13 height 14
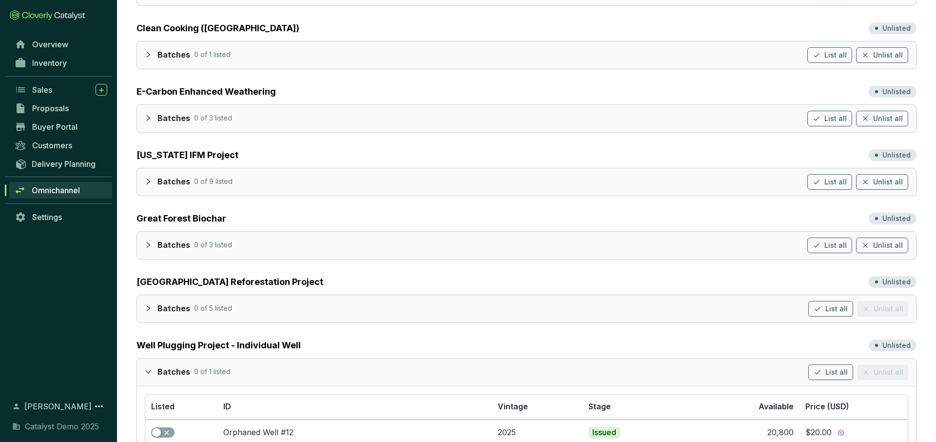
scroll to position [168, 0]
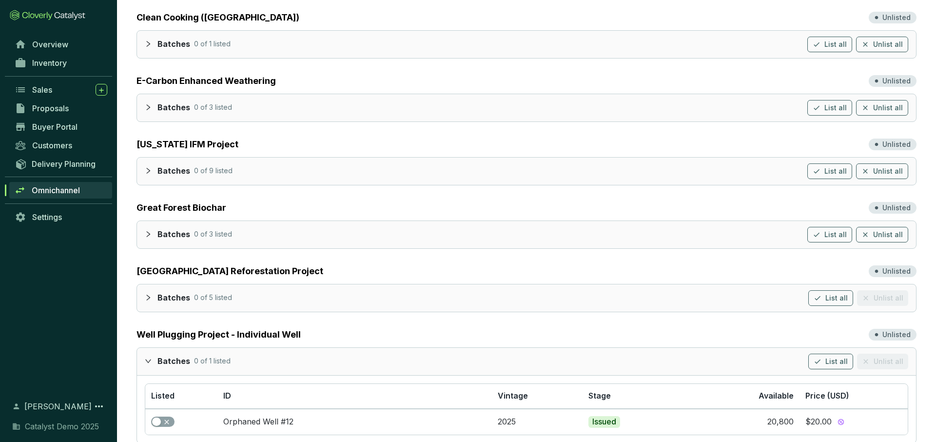
click at [147, 352] on div "Batches 0 of 1 listed List all Unlist all" at bounding box center [526, 361] width 779 height 27
click at [149, 363] on icon "expanded" at bounding box center [148, 360] width 7 height 7
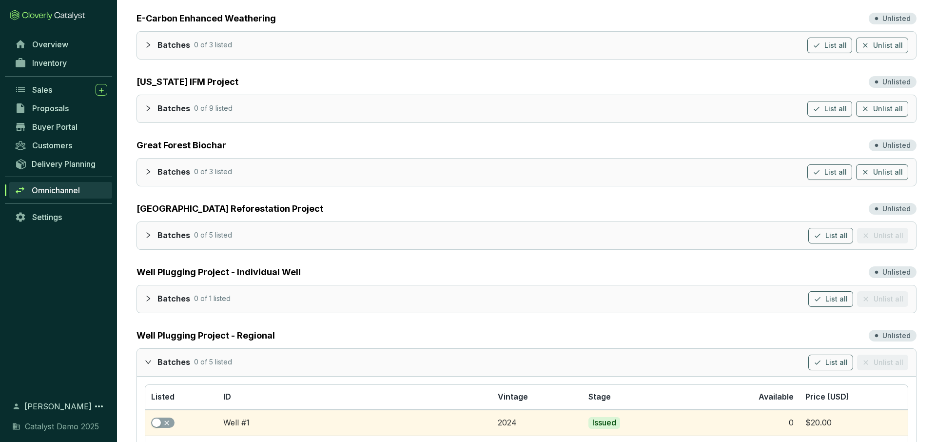
click at [149, 360] on icon "expanded" at bounding box center [148, 361] width 7 height 7
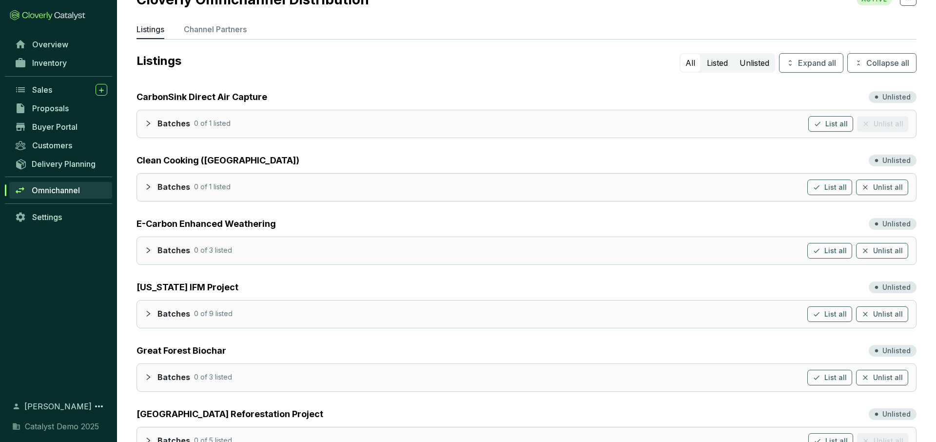
scroll to position [26, 0]
click at [149, 126] on div at bounding box center [151, 122] width 13 height 14
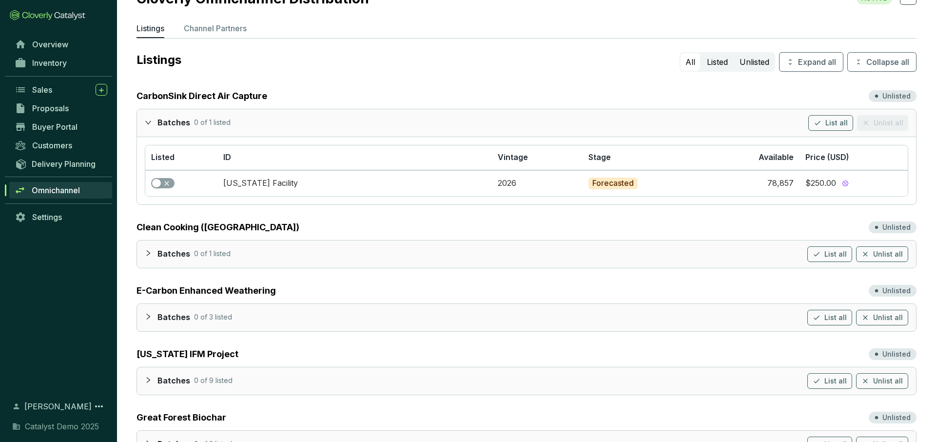
click at [151, 249] on div at bounding box center [151, 253] width 13 height 14
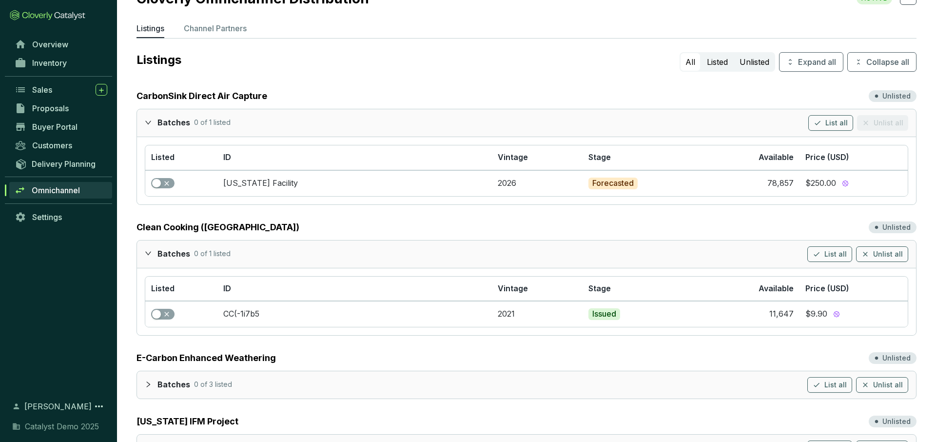
scroll to position [0, 0]
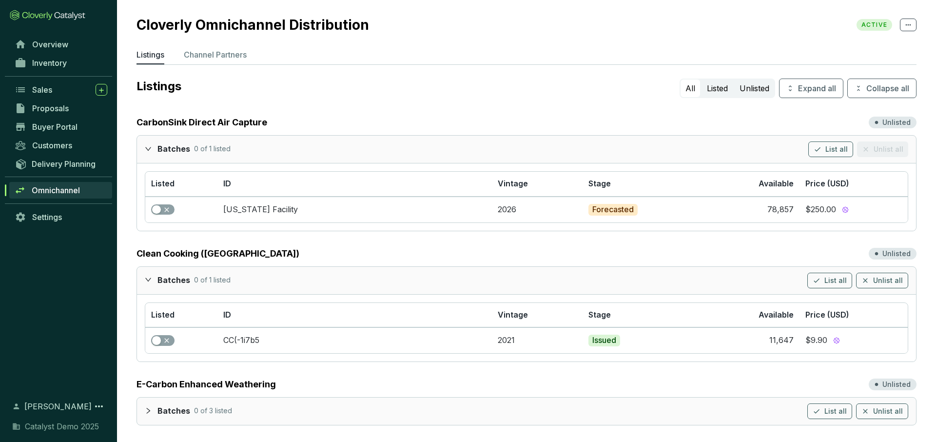
click at [154, 151] on div at bounding box center [151, 148] width 13 height 14
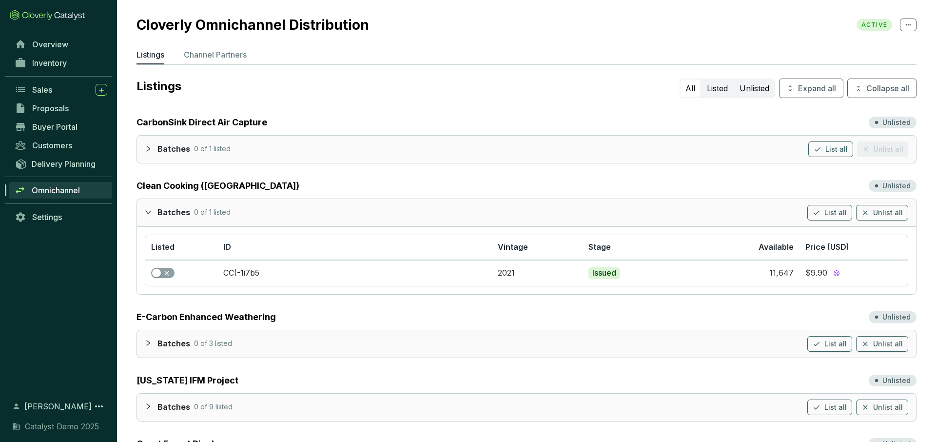
click at [148, 213] on icon "expanded" at bounding box center [148, 211] width 6 height 3
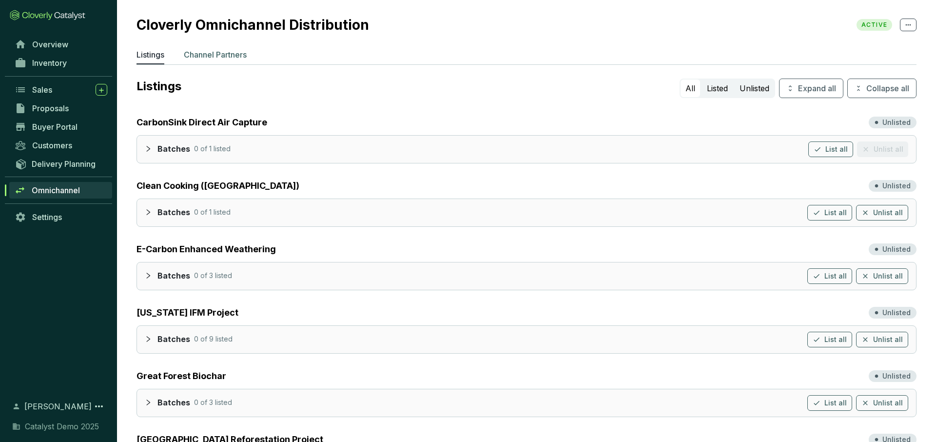
click at [220, 49] on p "Channel Partners" at bounding box center [215, 55] width 63 height 12
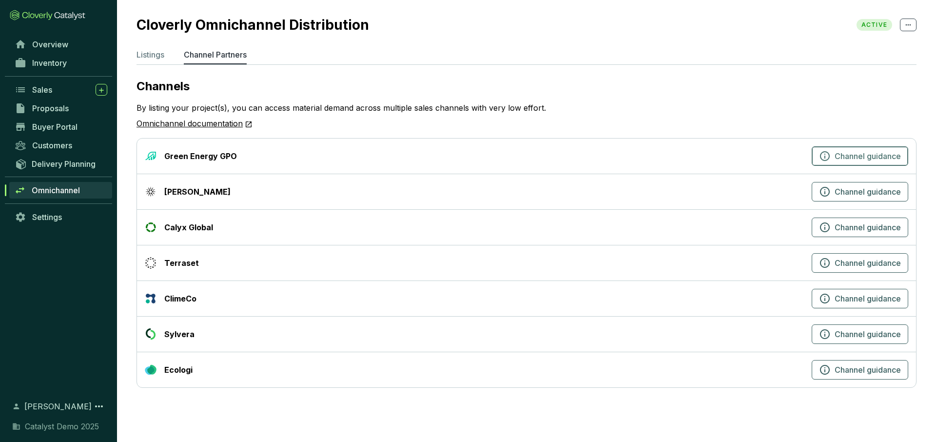
click at [823, 152] on icon "button" at bounding box center [825, 156] width 12 height 12
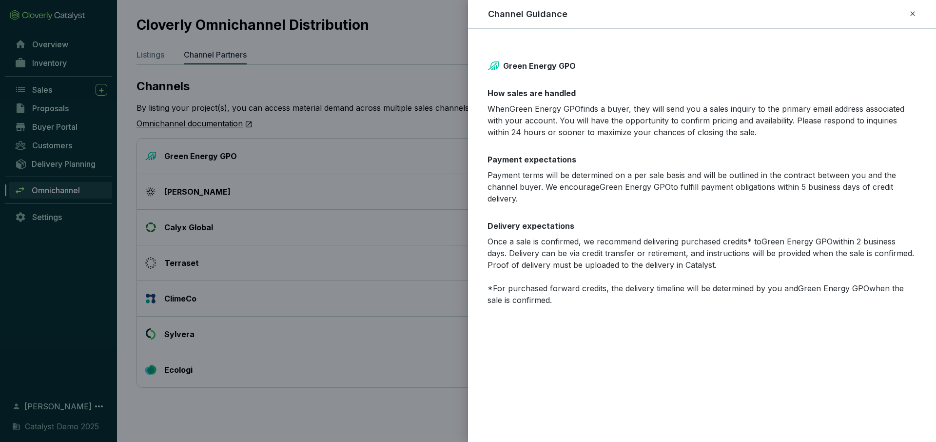
click at [915, 13] on icon at bounding box center [913, 14] width 8 height 12
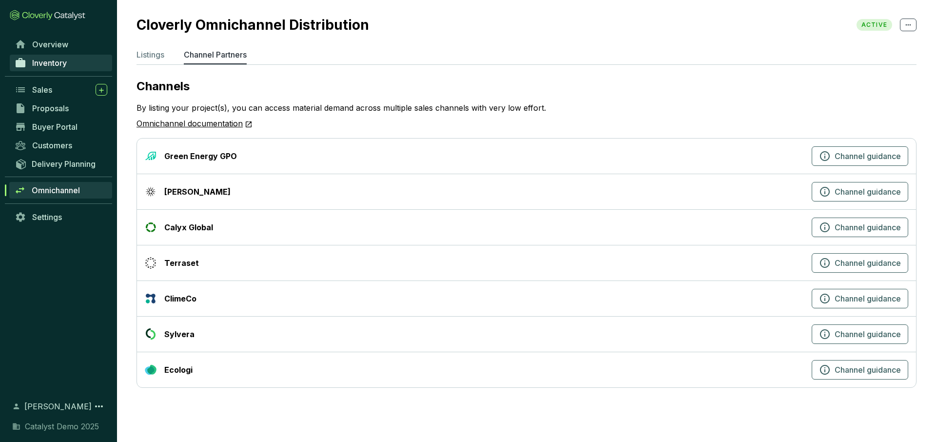
click at [65, 59] on span "Inventory" at bounding box center [49, 63] width 35 height 10
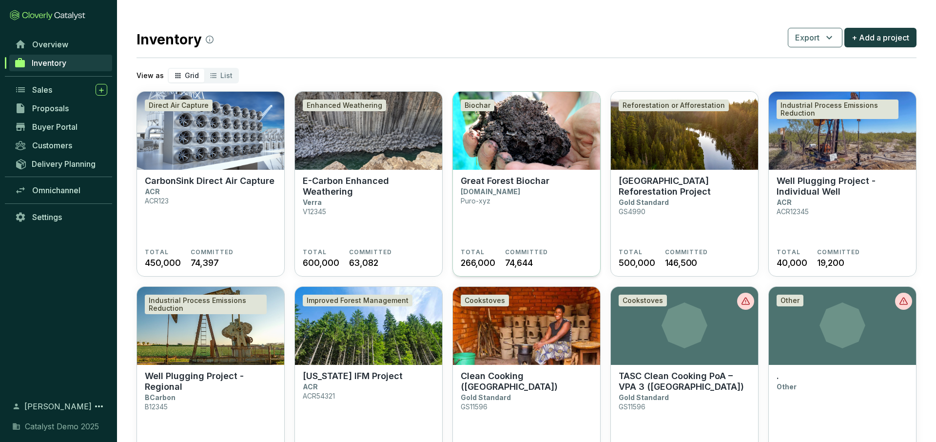
click at [556, 219] on section "Great Forest Biochar Puro.earth Puro-xyz" at bounding box center [527, 212] width 132 height 73
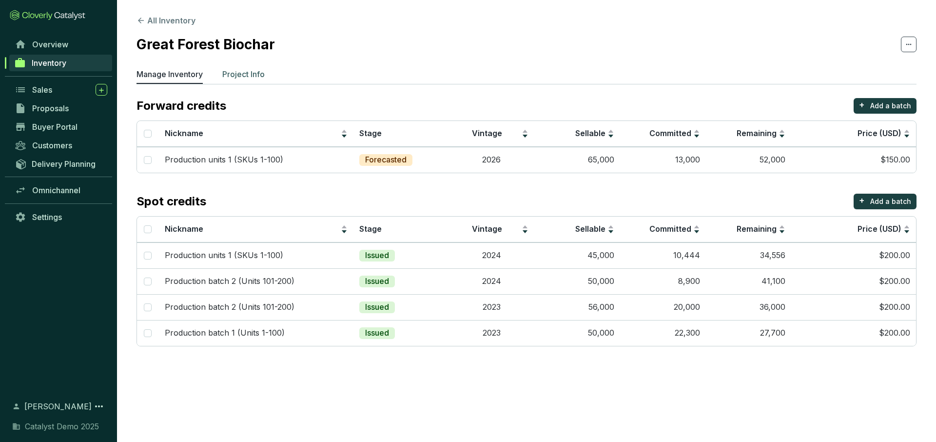
click at [251, 78] on p "Project Info" at bounding box center [243, 74] width 42 height 12
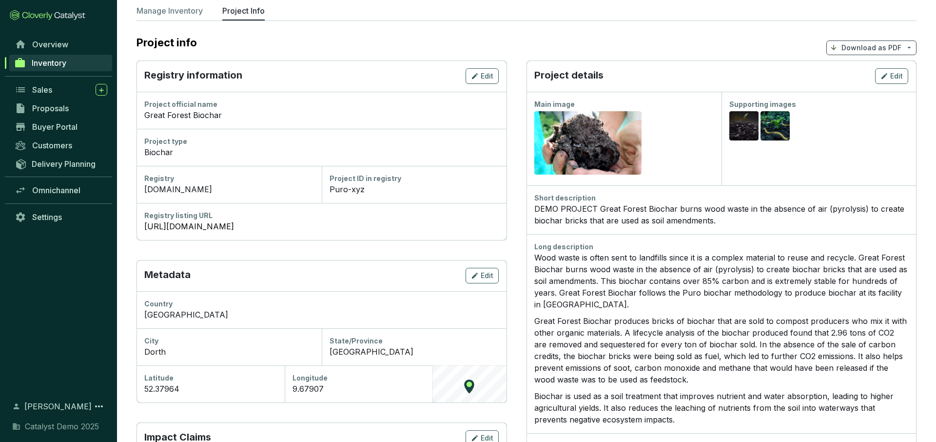
scroll to position [68, 0]
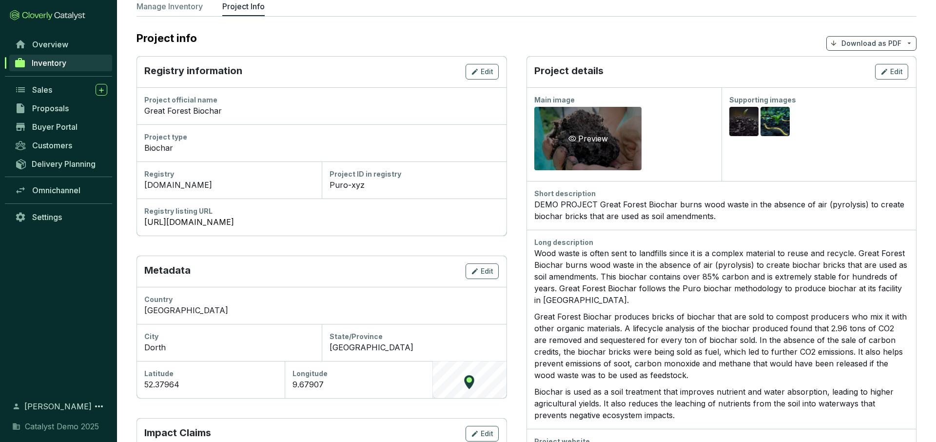
click at [612, 140] on div "Preview" at bounding box center [587, 138] width 107 height 63
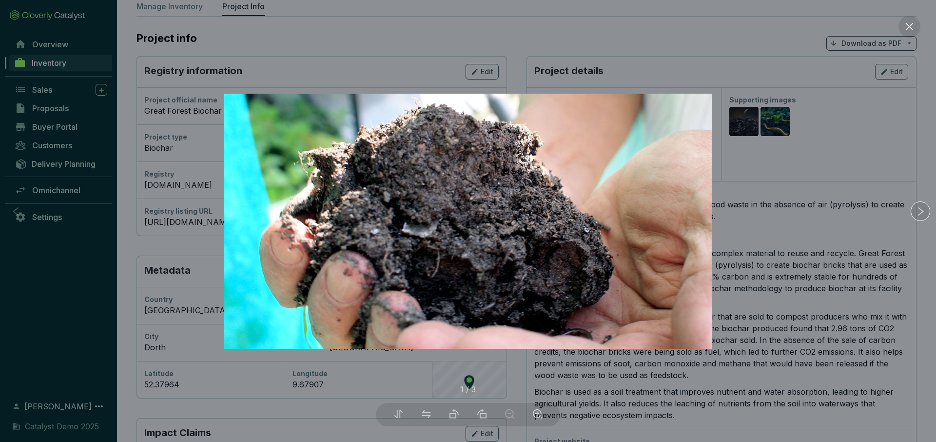
click at [832, 212] on div at bounding box center [468, 221] width 936 height 442
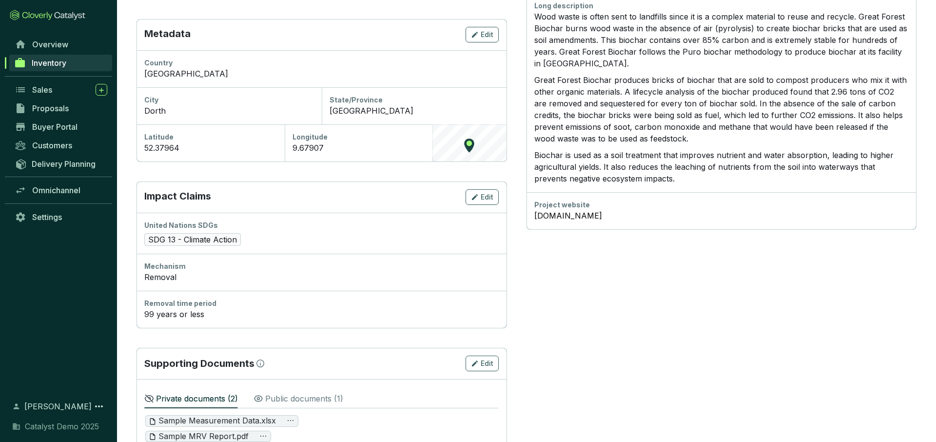
scroll to position [333, 0]
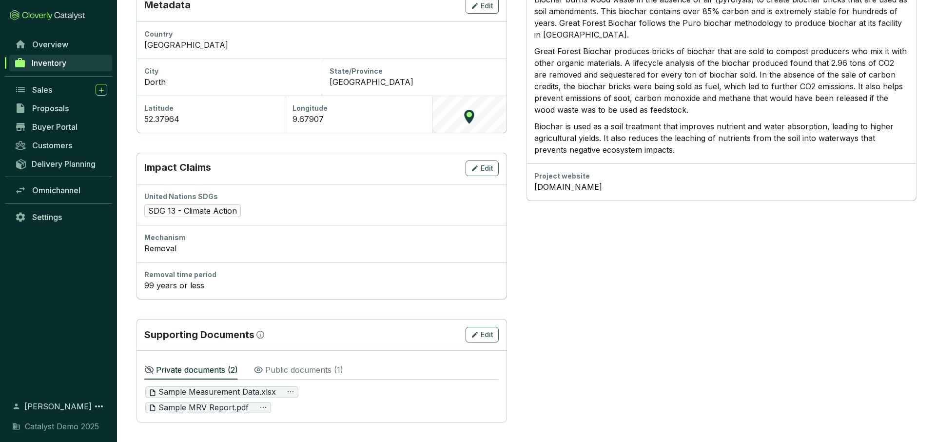
click at [290, 369] on p "Public documents ( 1 )" at bounding box center [304, 370] width 78 height 12
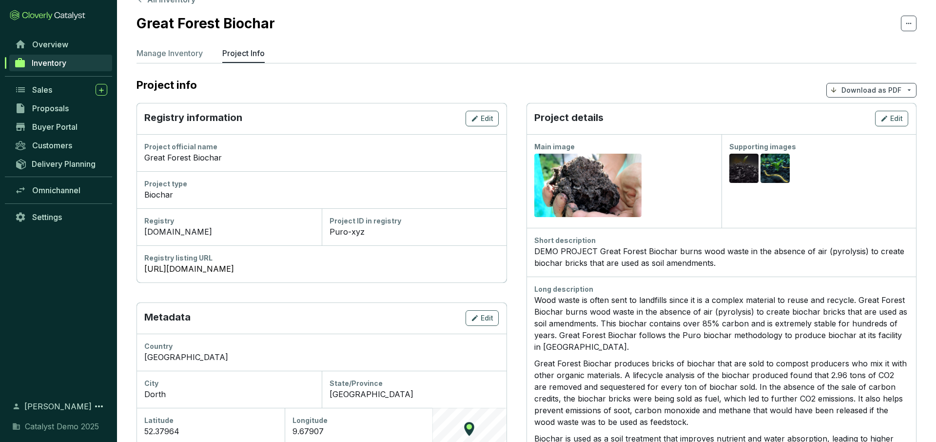
scroll to position [0, 0]
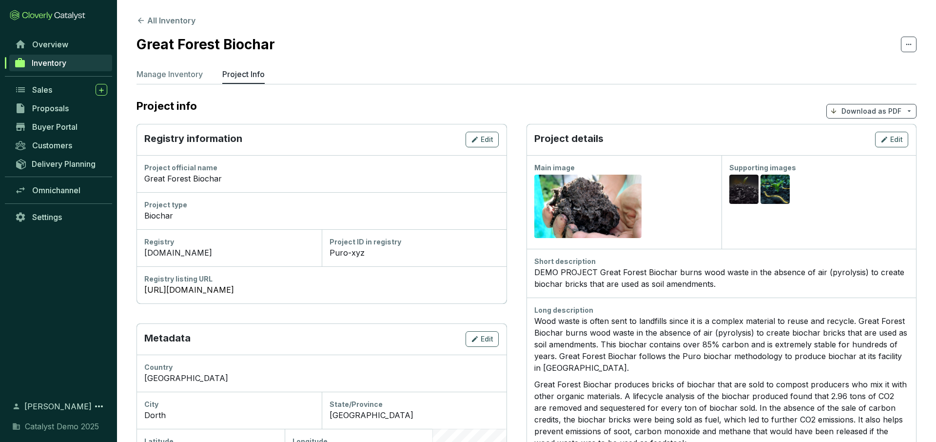
click at [867, 111] on p "Download as PDF" at bounding box center [872, 111] width 60 height 10
click at [862, 133] on span "Show pricing" at bounding box center [871, 134] width 44 height 8
click at [58, 92] on div "Sales" at bounding box center [69, 90] width 75 height 12
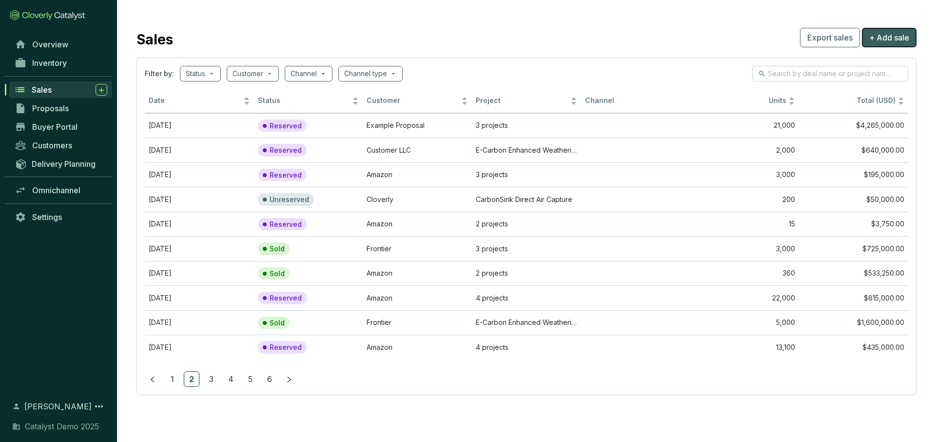
click at [885, 42] on span "+ Add sale" at bounding box center [889, 38] width 40 height 12
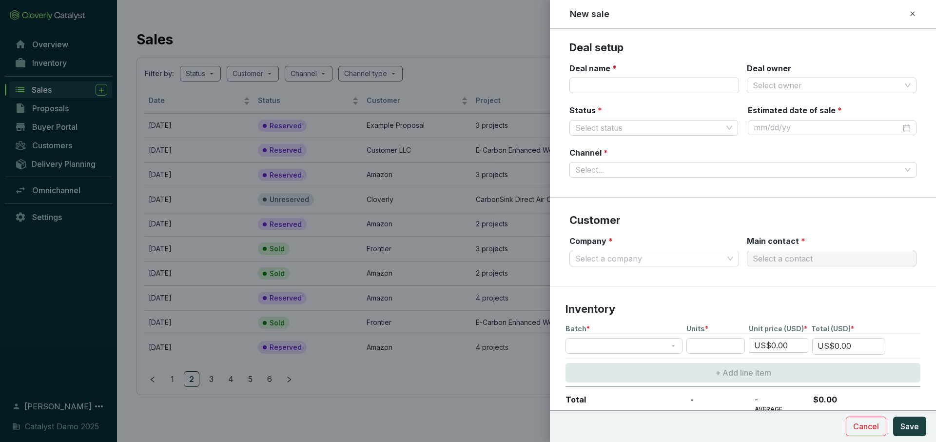
click at [911, 17] on icon at bounding box center [913, 14] width 8 height 12
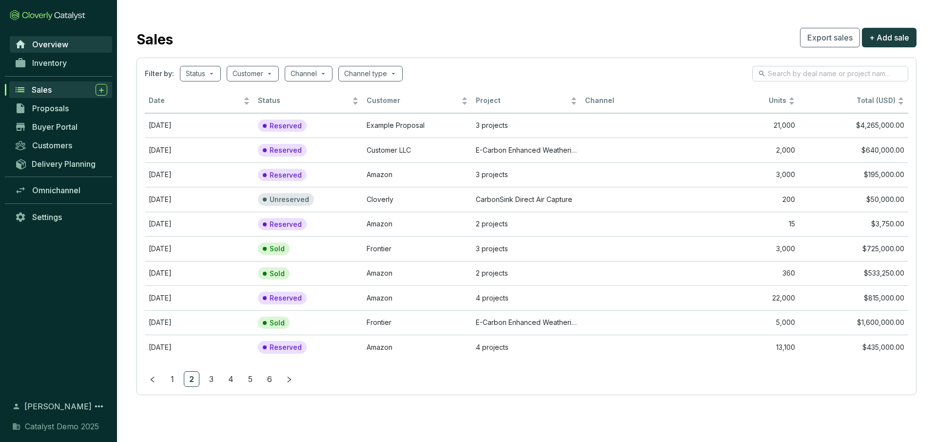
click at [66, 44] on span "Overview" at bounding box center [50, 44] width 36 height 10
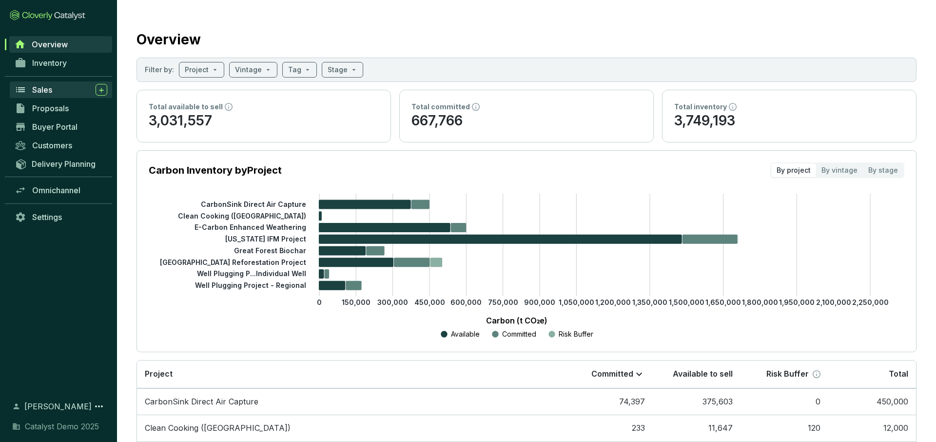
click at [73, 88] on div "Sales" at bounding box center [69, 90] width 75 height 12
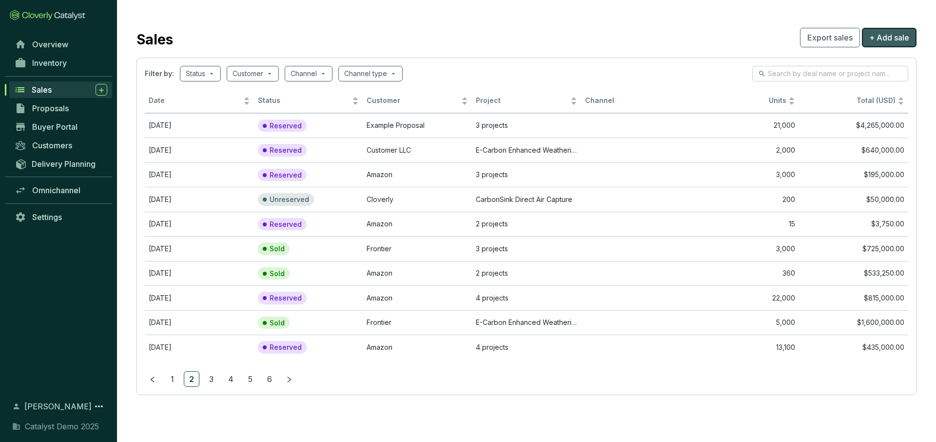
click at [899, 43] on span "+ Add sale" at bounding box center [889, 38] width 40 height 12
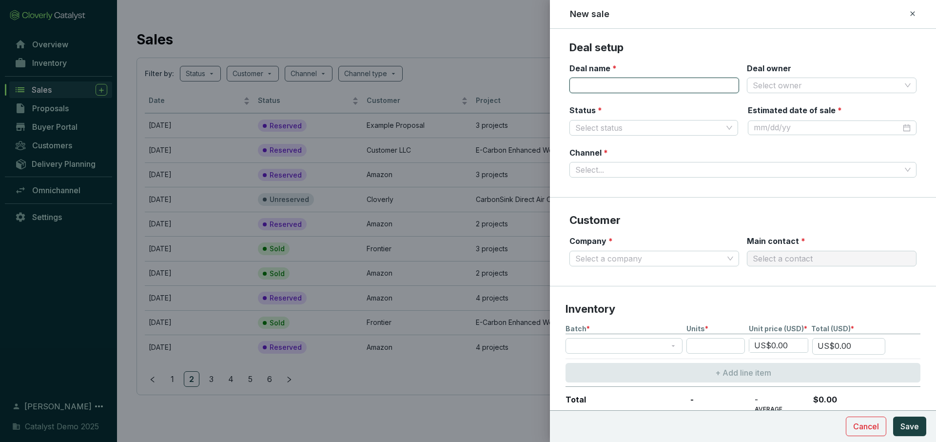
click at [673, 91] on input "Deal name *" at bounding box center [654, 86] width 170 height 16
type input "[PERSON_NAME]"
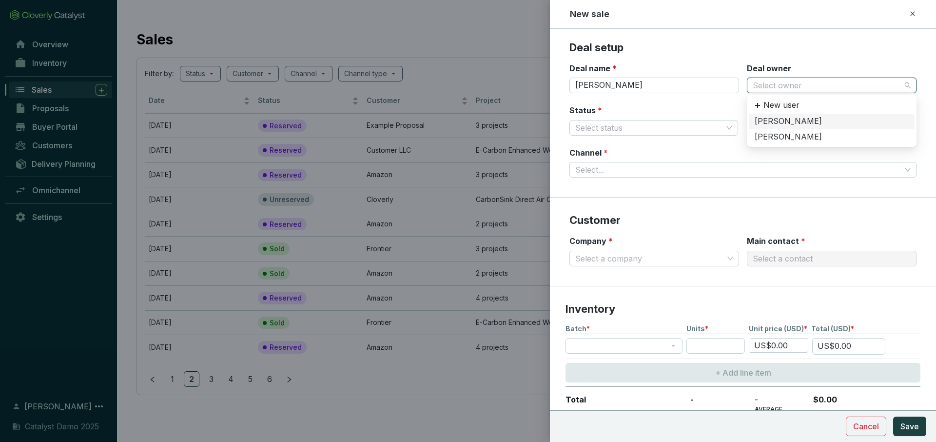
click at [808, 87] on input "Deal owner" at bounding box center [827, 85] width 148 height 15
click at [801, 135] on div "[PERSON_NAME]" at bounding box center [832, 137] width 154 height 11
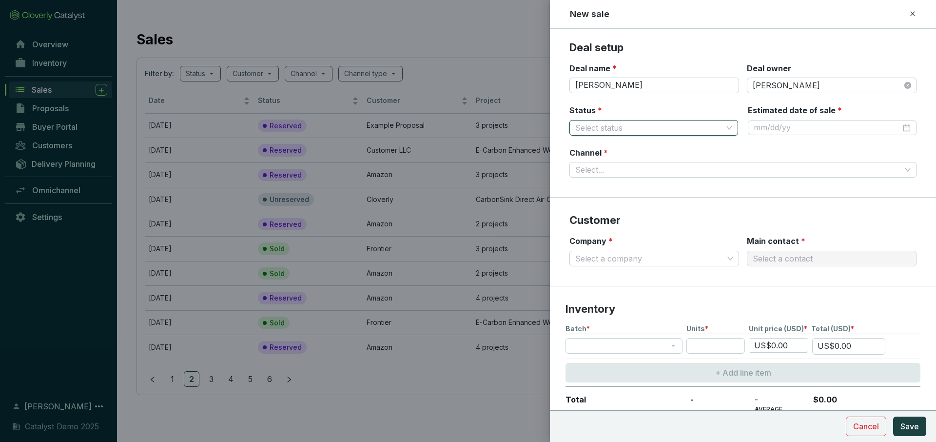
click at [619, 131] on input "Status *" at bounding box center [648, 127] width 147 height 15
click at [653, 148] on div "Reserved" at bounding box center [653, 147] width 153 height 11
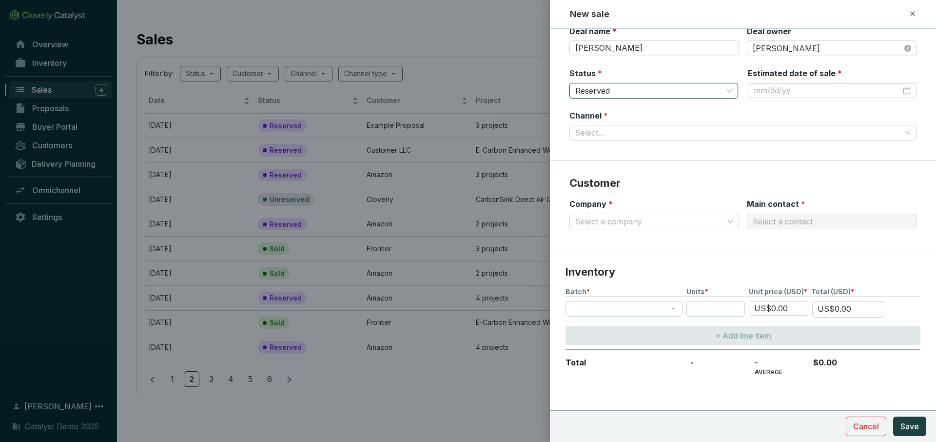
scroll to position [38, 0]
click at [821, 124] on input "Channel *" at bounding box center [738, 131] width 326 height 15
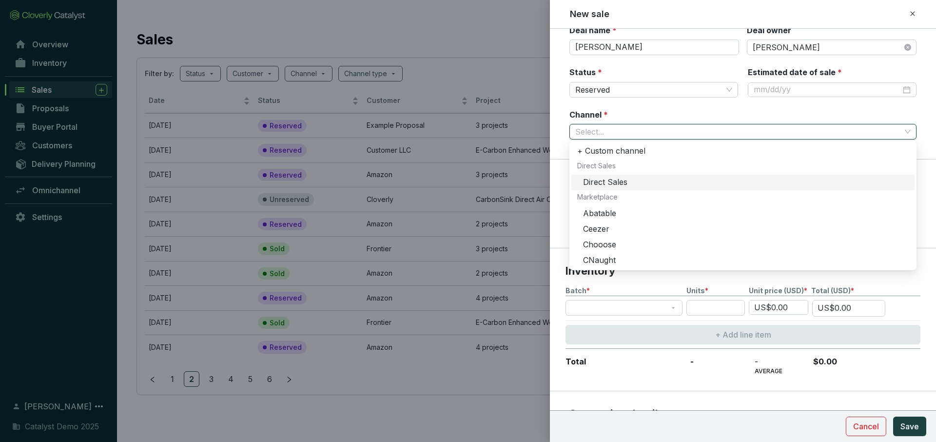
click at [556, 170] on section "Customer Company * Select a company Main contact * Select a contact" at bounding box center [743, 203] width 386 height 88
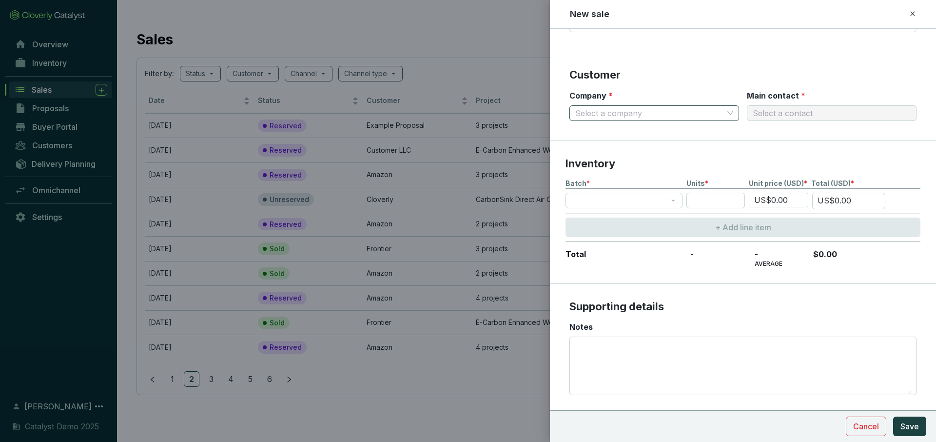
scroll to position [146, 0]
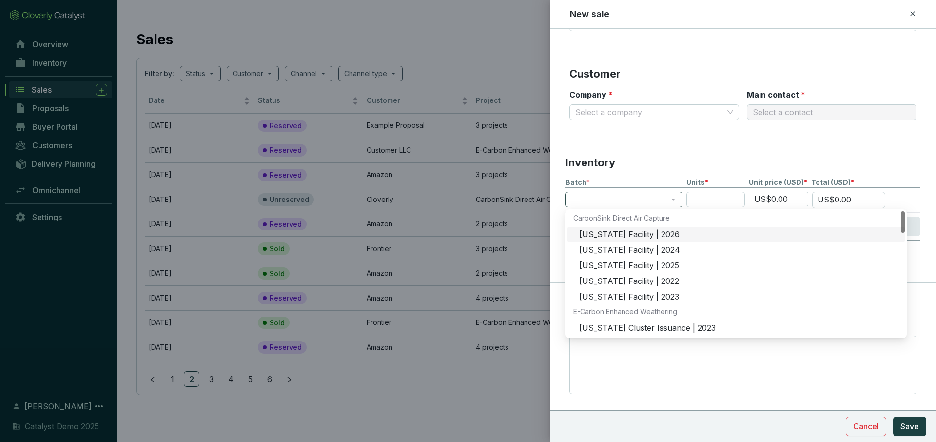
click at [659, 202] on span at bounding box center [623, 199] width 105 height 15
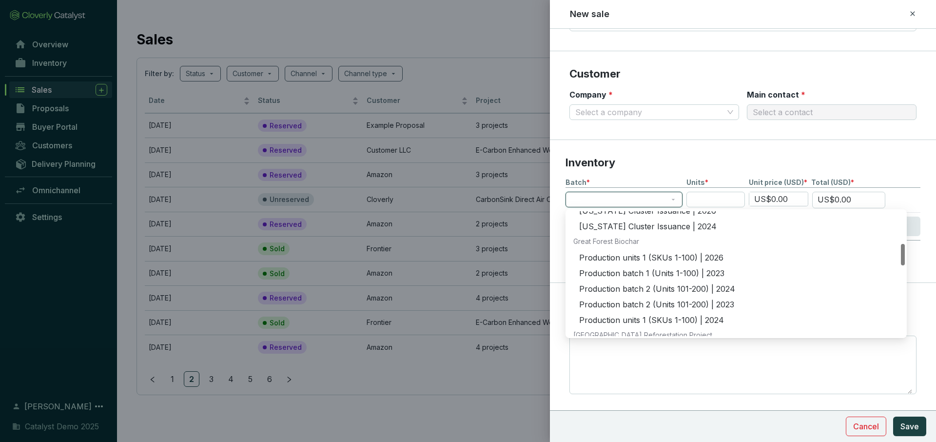
scroll to position [212, 0]
click at [657, 256] on div "Production units 1 (SKUs 1-100) | 2026" at bounding box center [739, 256] width 320 height 11
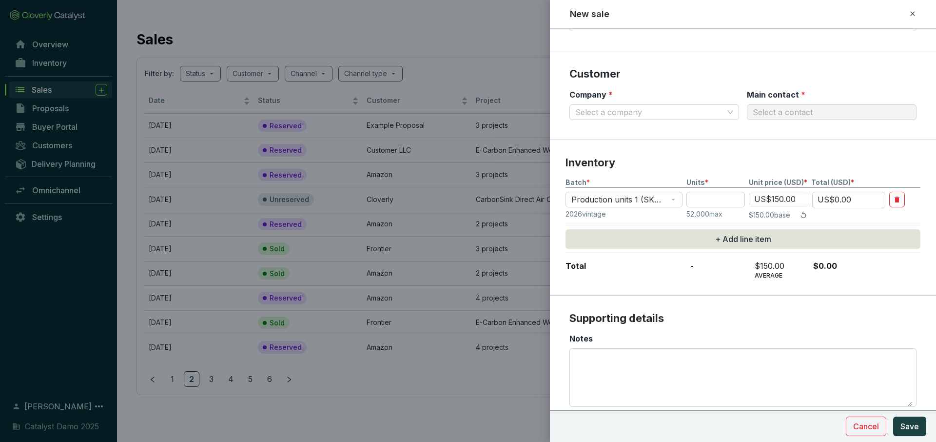
scroll to position [181, 0]
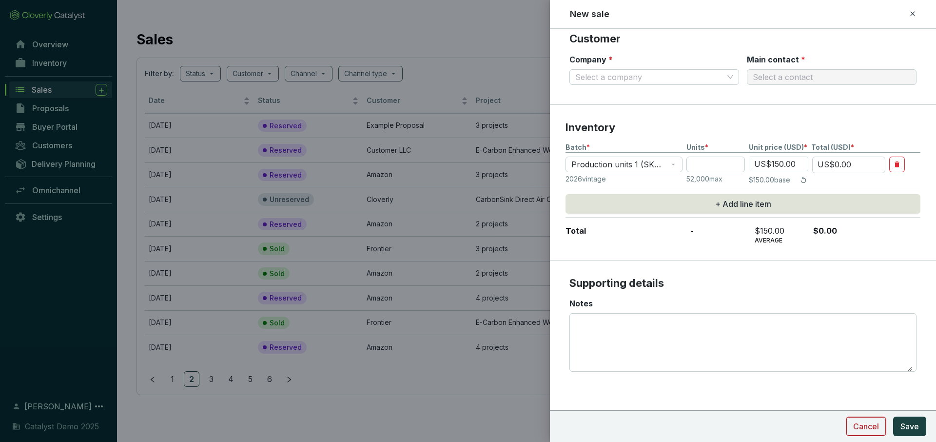
click at [864, 424] on span "Cancel" at bounding box center [866, 426] width 26 height 12
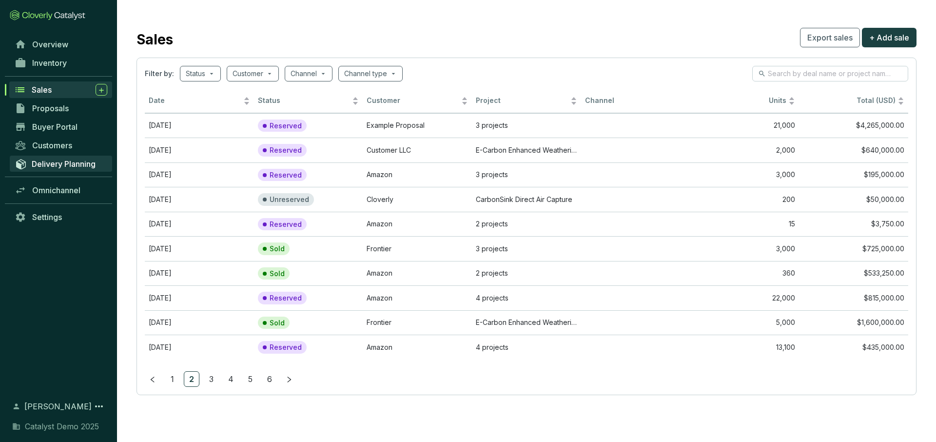
click at [69, 169] on link "Delivery Planning" at bounding box center [61, 164] width 102 height 16
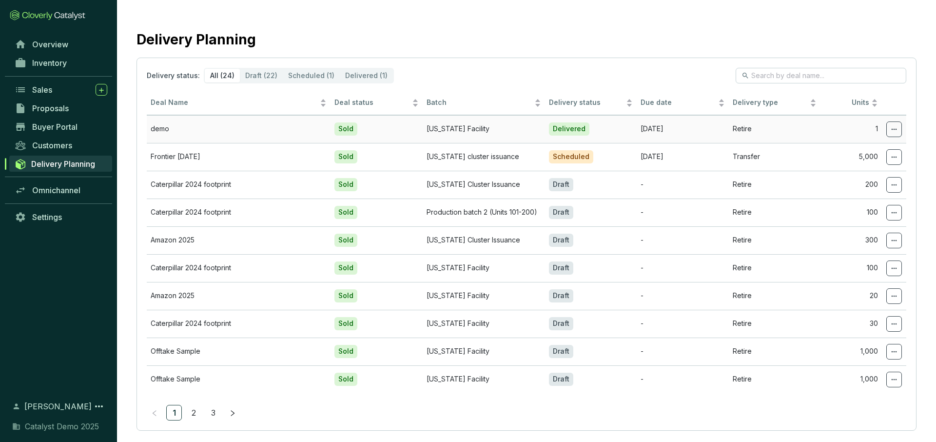
click at [730, 137] on td "Retire" at bounding box center [775, 129] width 92 height 28
click at [896, 128] on icon at bounding box center [894, 129] width 8 height 12
click at [843, 173] on span "Edit delivery details" at bounding box center [831, 176] width 67 height 8
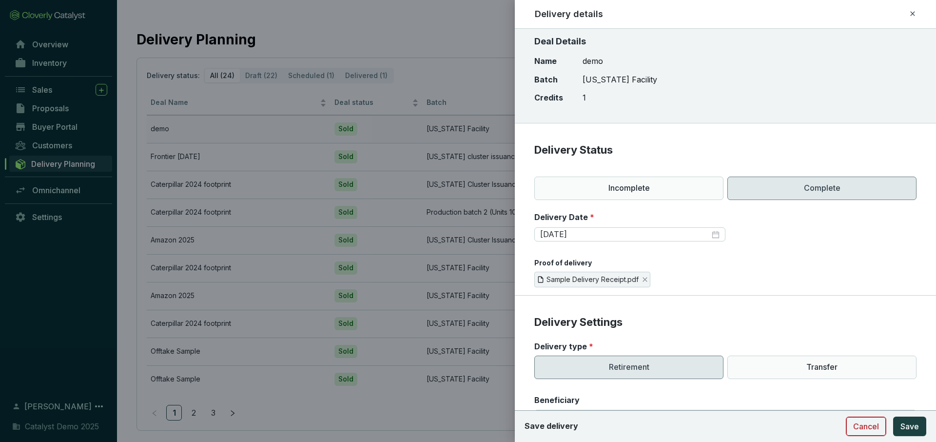
click at [863, 425] on span "Cancel" at bounding box center [866, 426] width 26 height 12
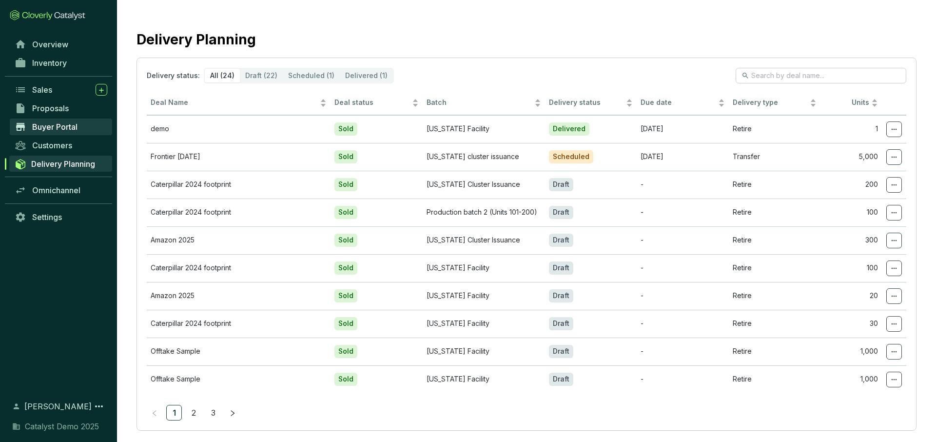
click at [69, 123] on span "Buyer Portal" at bounding box center [54, 127] width 45 height 10
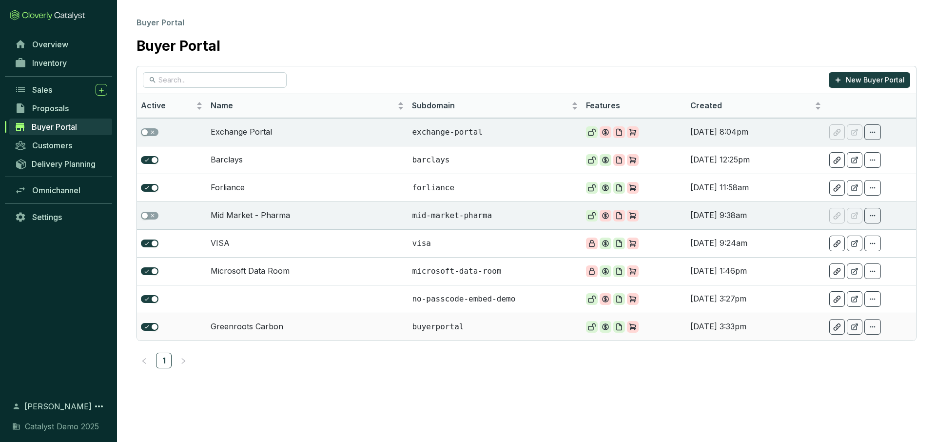
click at [312, 323] on td "Greenroots Carbon" at bounding box center [308, 327] width 202 height 28
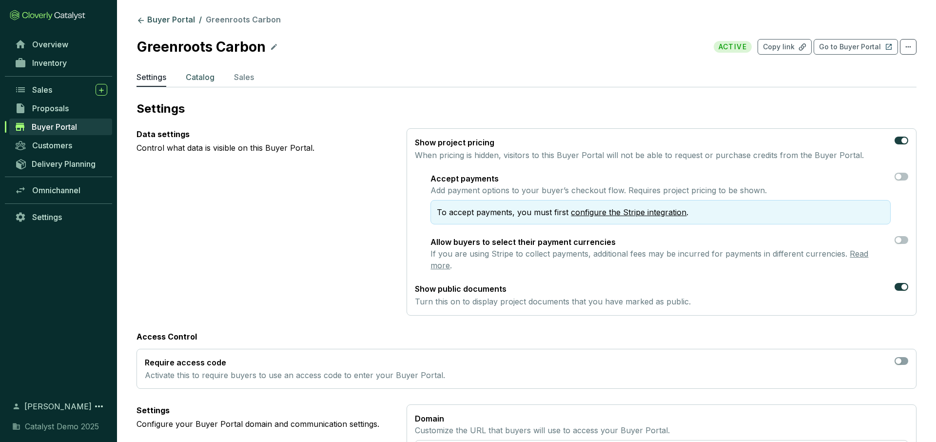
click at [197, 77] on p "Catalog" at bounding box center [200, 77] width 29 height 12
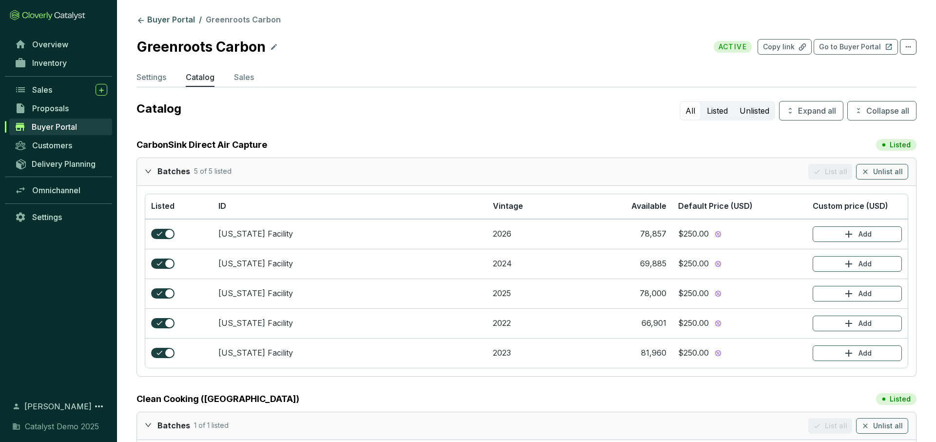
click at [147, 170] on icon "expanded" at bounding box center [148, 171] width 7 height 7
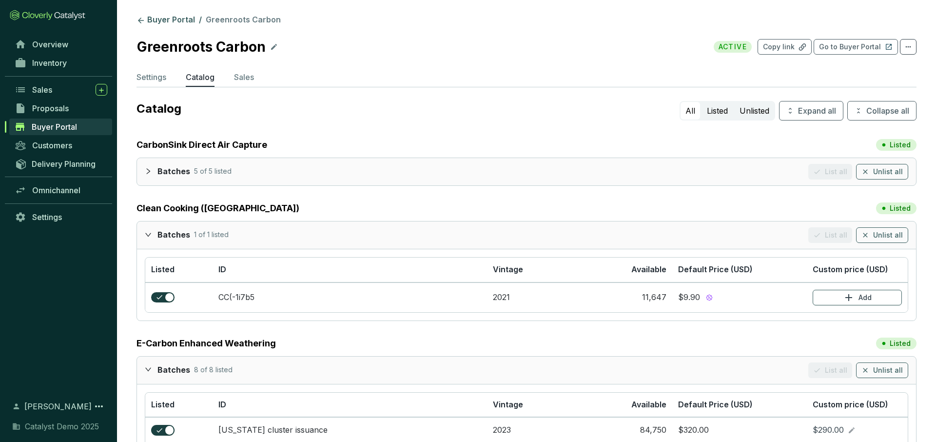
click at [147, 234] on icon "expanded" at bounding box center [148, 234] width 7 height 7
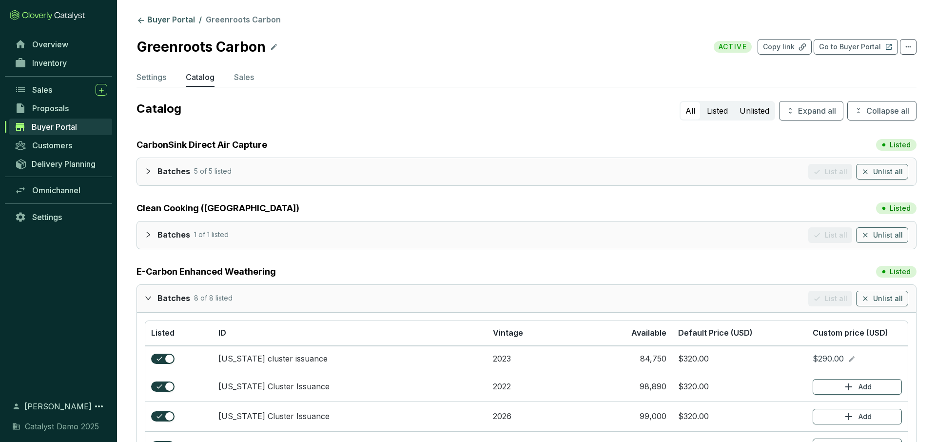
click at [149, 296] on icon "expanded" at bounding box center [148, 297] width 7 height 7
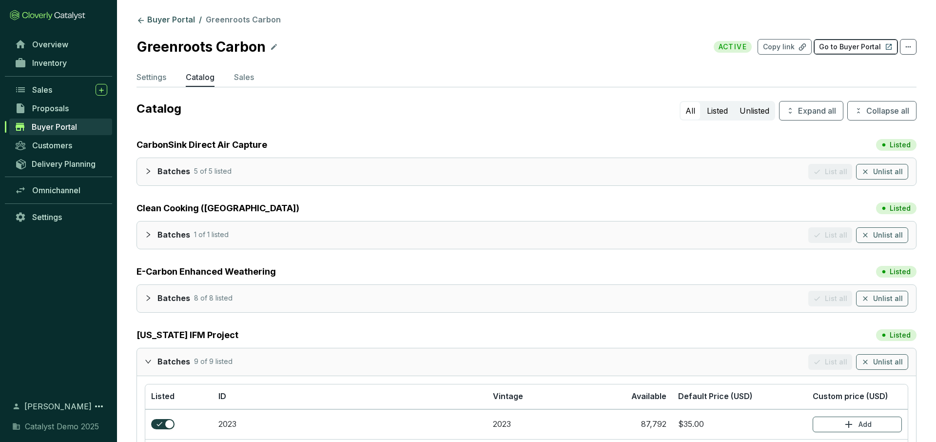
click at [849, 50] on p "Go to Buyer Portal" at bounding box center [850, 47] width 62 height 10
click at [173, 23] on link "Buyer Portal" at bounding box center [166, 21] width 62 height 12
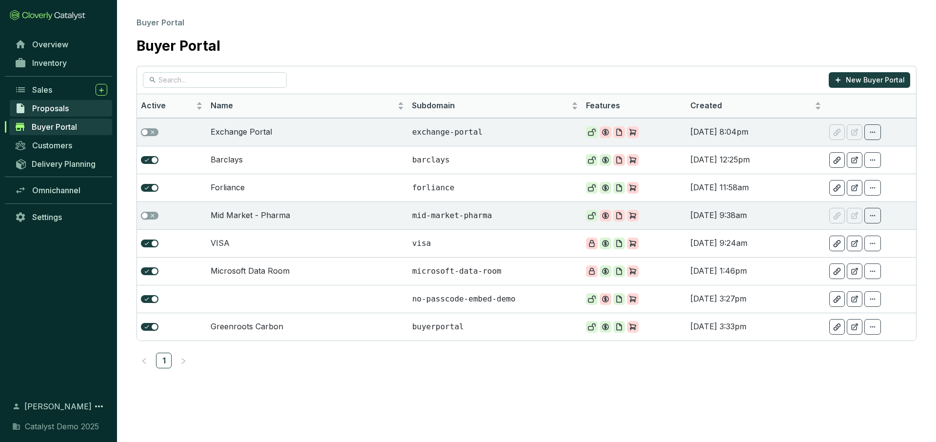
click at [50, 106] on span "Proposals" at bounding box center [50, 108] width 37 height 10
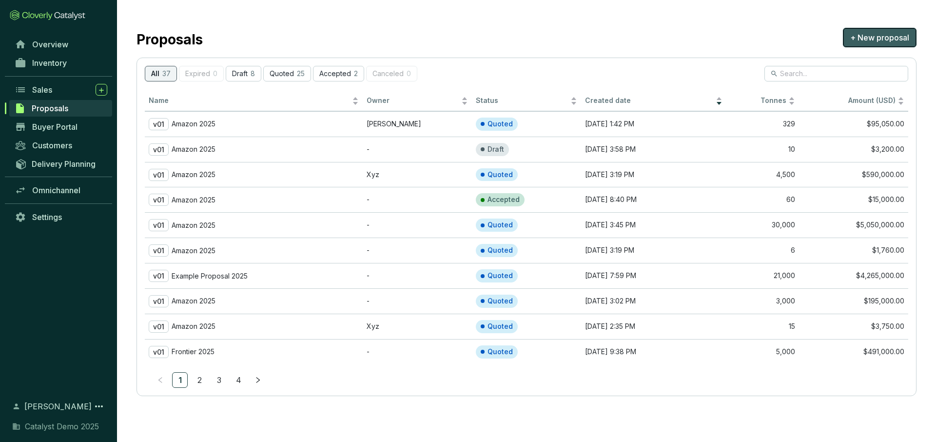
click at [883, 39] on span "+ New proposal" at bounding box center [879, 38] width 59 height 12
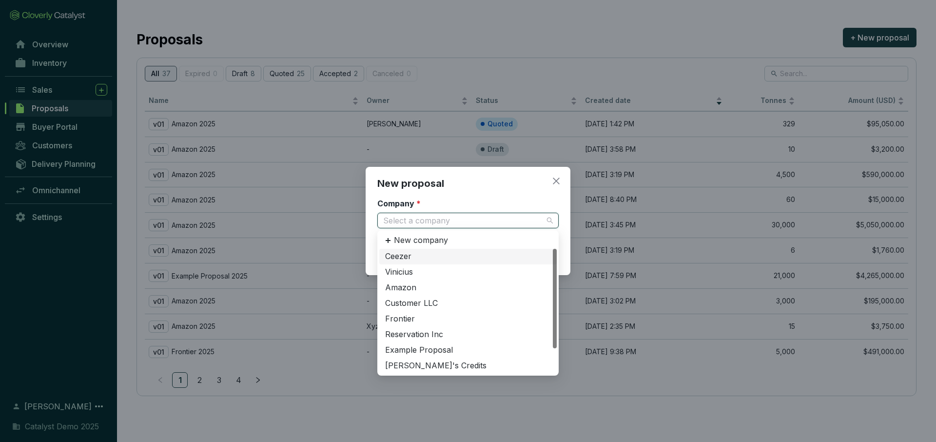
click at [520, 223] on input "Company *" at bounding box center [463, 220] width 160 height 15
click at [435, 289] on div "Amazon" at bounding box center [468, 287] width 166 height 11
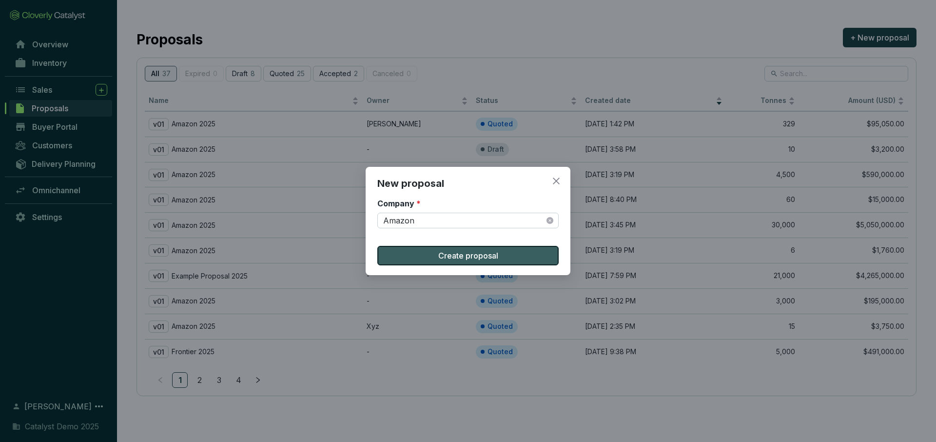
click at [440, 253] on span "Create proposal" at bounding box center [468, 256] width 60 height 12
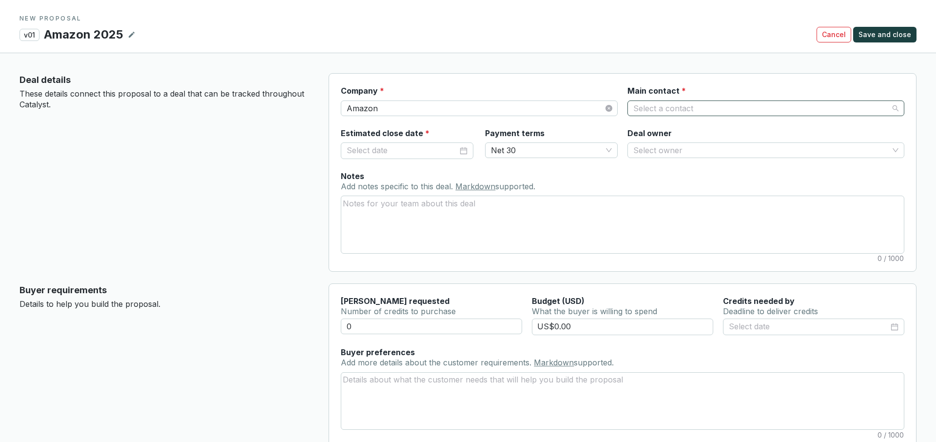
click at [675, 105] on input "Main contact *" at bounding box center [760, 108] width 255 height 15
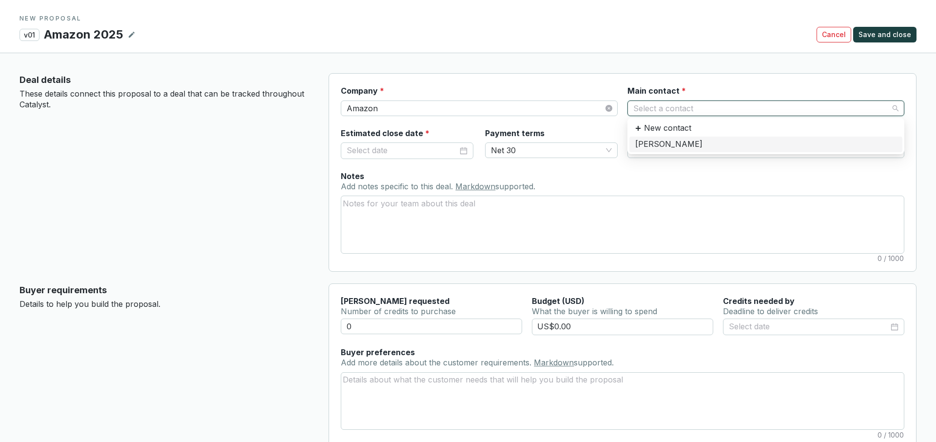
click at [664, 144] on div "[PERSON_NAME]" at bounding box center [765, 144] width 261 height 11
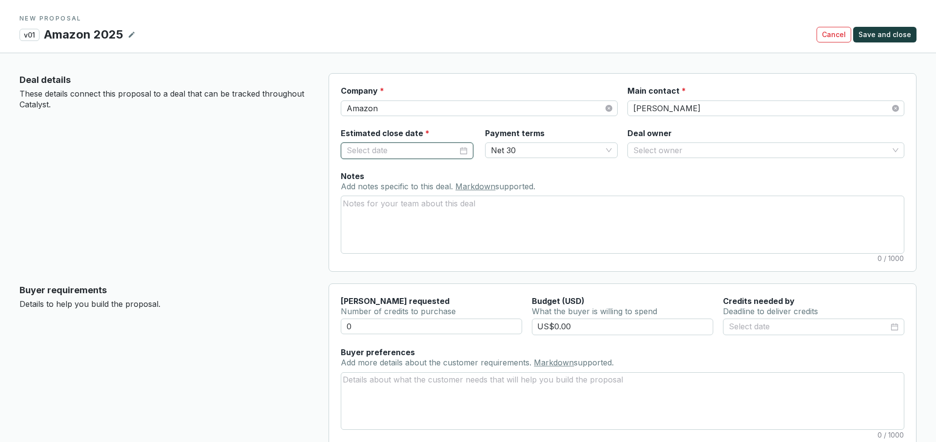
click at [404, 152] on input "Estimated close date *" at bounding box center [402, 150] width 111 height 13
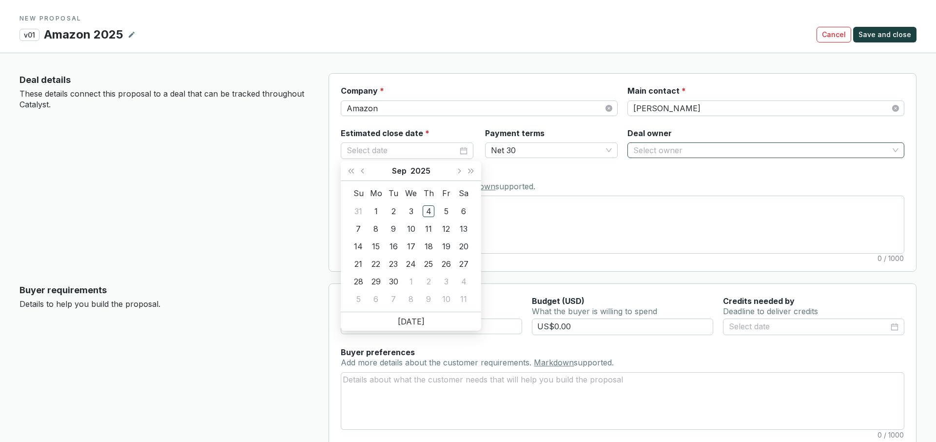
click at [656, 152] on input "Deal owner" at bounding box center [760, 150] width 255 height 15
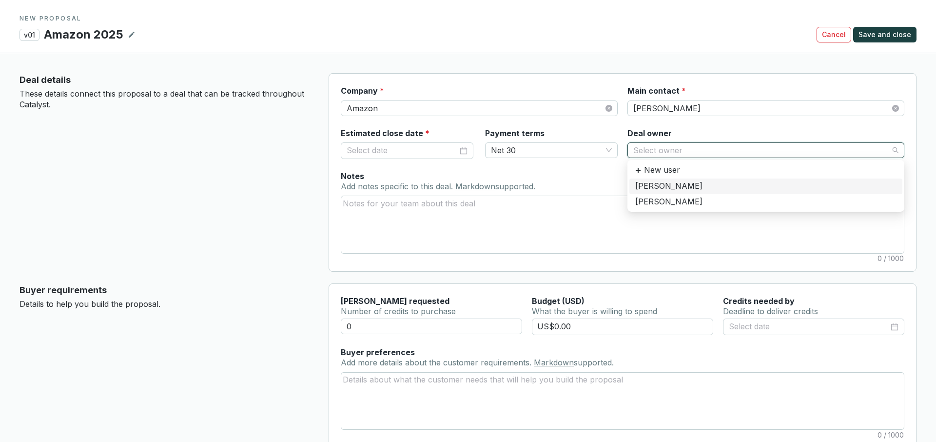
click at [584, 173] on div "Notes Add notes specific to this deal. Markdown supported. 0 / 1000" at bounding box center [623, 212] width 564 height 83
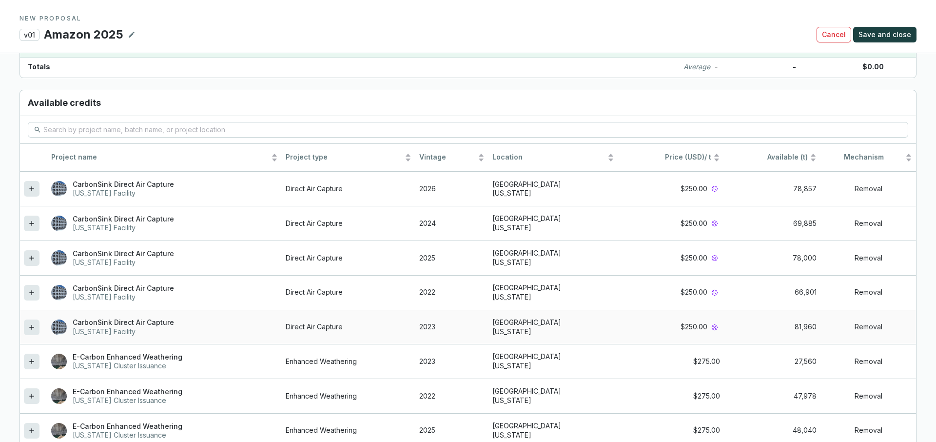
scroll to position [796, 0]
click at [31, 326] on icon at bounding box center [31, 327] width 4 height 4
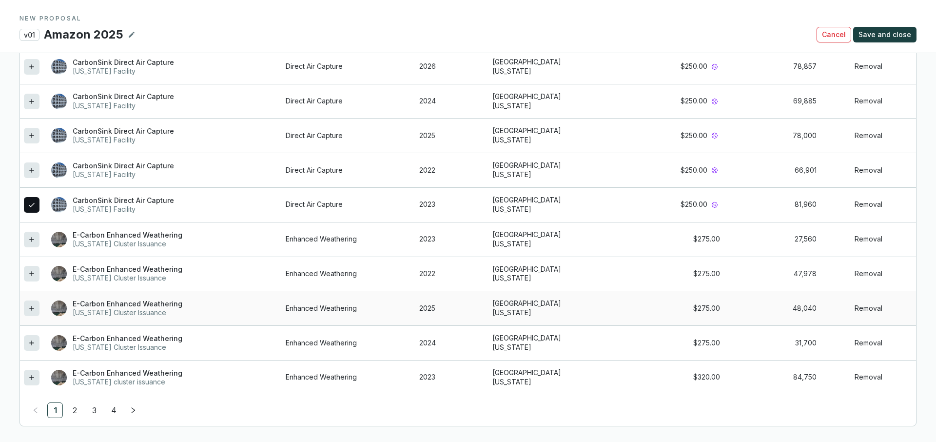
click at [31, 311] on icon at bounding box center [32, 308] width 8 height 12
click at [73, 406] on link "2" at bounding box center [74, 410] width 15 height 15
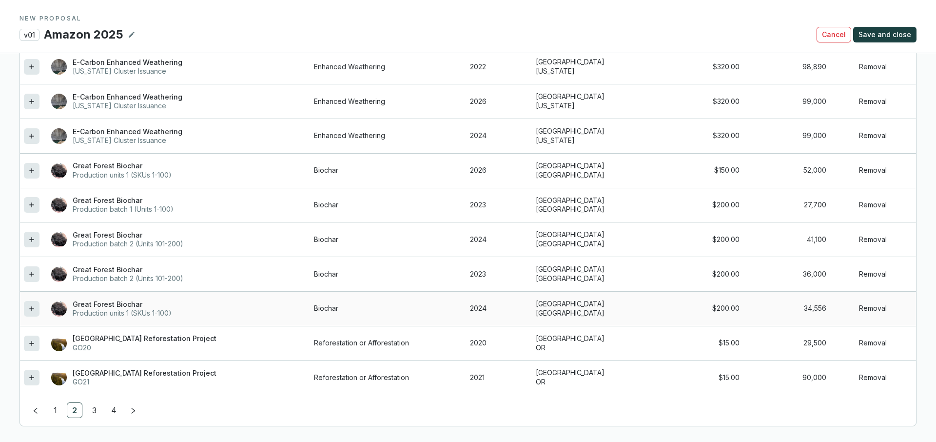
click at [26, 312] on div at bounding box center [32, 309] width 16 height 16
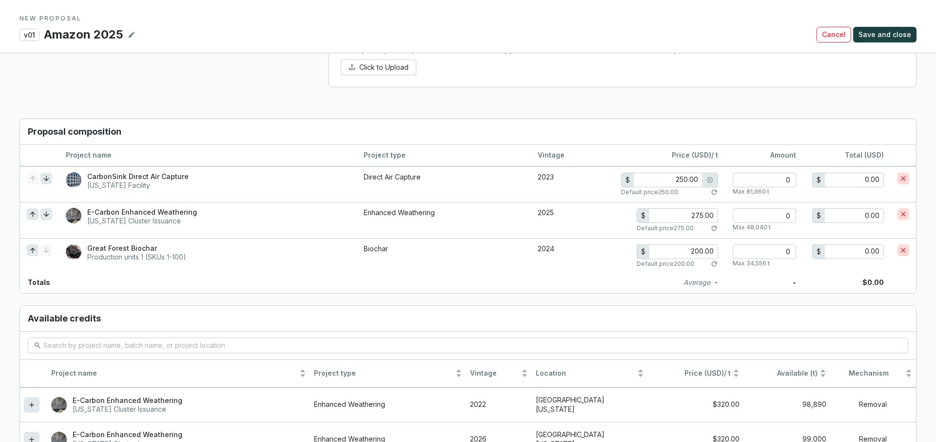
scroll to position [619, 0]
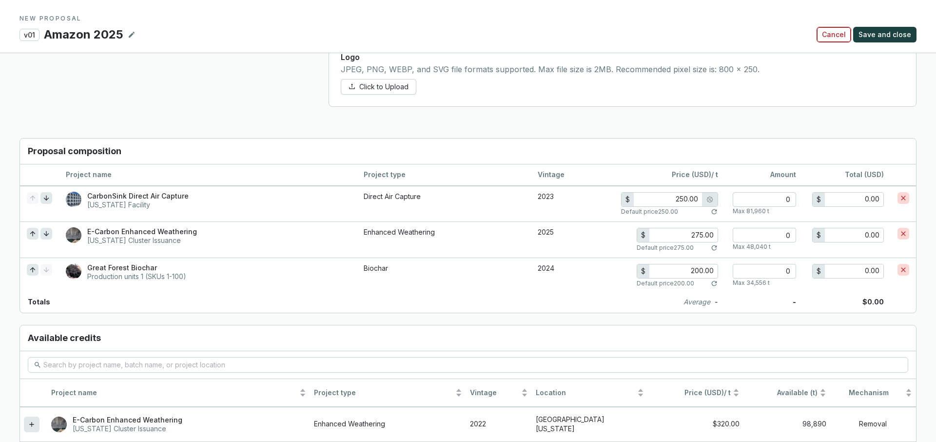
click at [837, 33] on span "Cancel" at bounding box center [834, 35] width 24 height 10
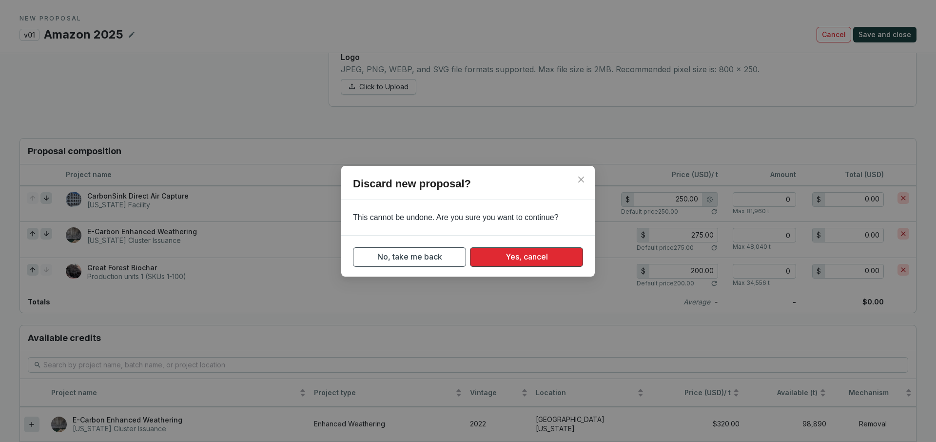
click at [548, 256] on span "Yes, cancel" at bounding box center [527, 257] width 42 height 12
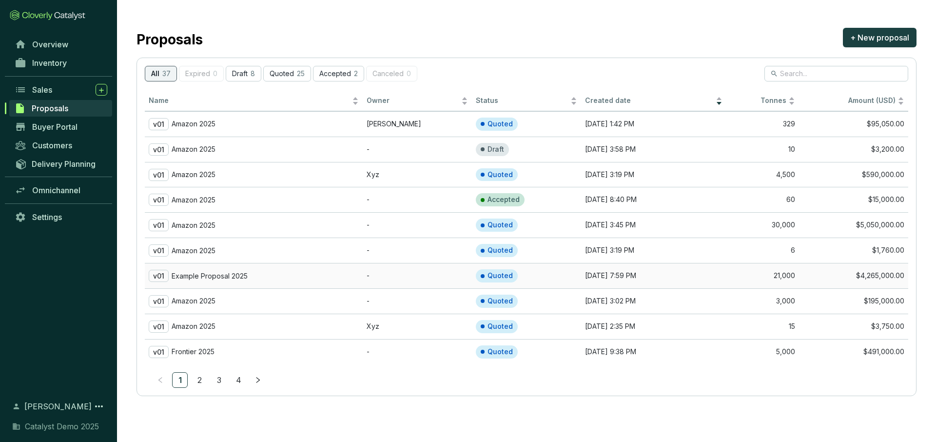
click at [359, 267] on td "v01 Example Proposal 2025" at bounding box center [254, 275] width 218 height 25
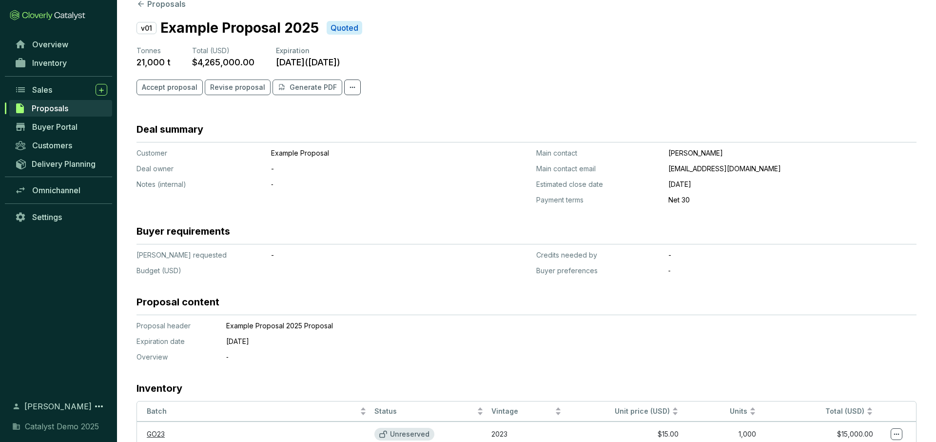
scroll to position [28, 0]
click at [304, 85] on p "Generate PDF" at bounding box center [313, 87] width 47 height 10
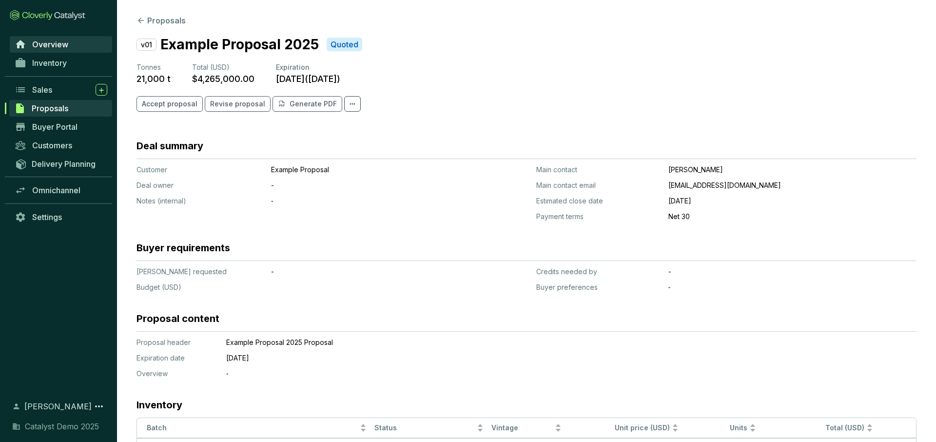
click at [43, 43] on span "Overview" at bounding box center [50, 44] width 36 height 10
